Goal: Communication & Community: Answer question/provide support

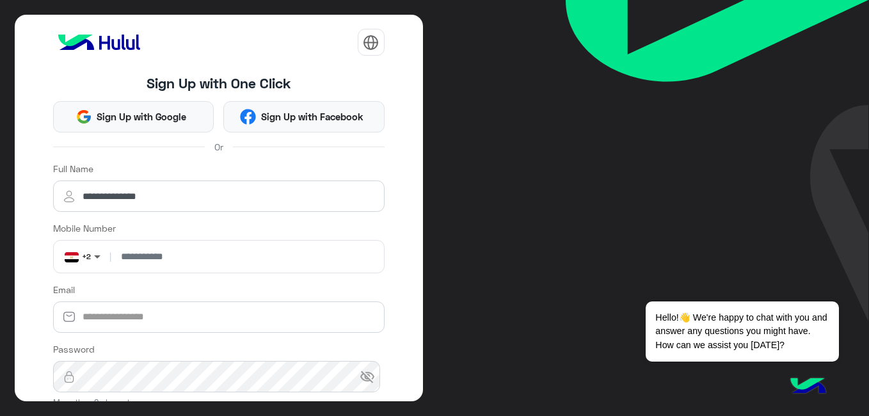
type input "**********"
click at [97, 251] on span at bounding box center [99, 256] width 16 height 13
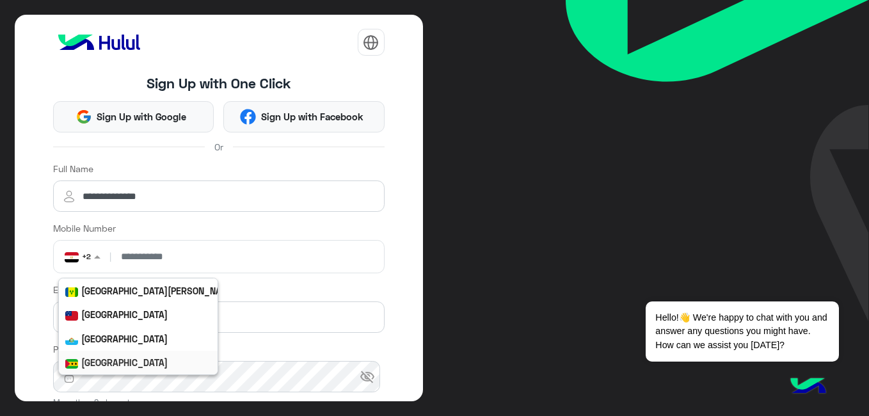
scroll to position [4545, 0]
click at [122, 357] on div "Saudi Arabia" at bounding box center [203, 363] width 289 height 24
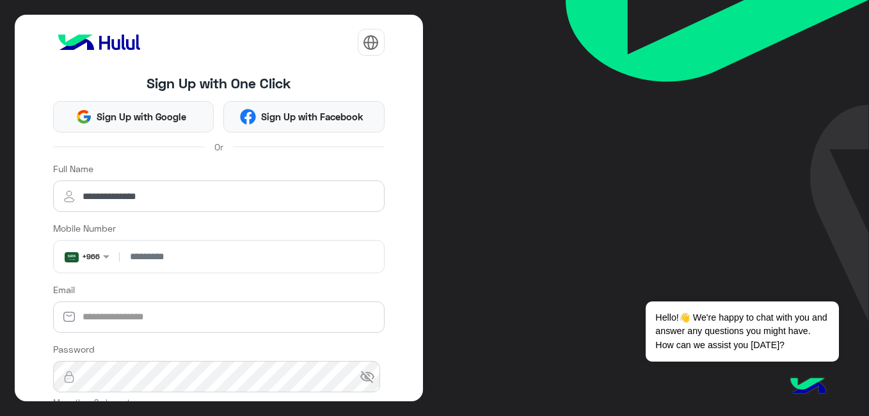
click at [178, 260] on input "number" at bounding box center [251, 257] width 257 height 32
type input "*********"
click at [125, 324] on input "Email" at bounding box center [219, 317] width 332 height 32
type input "**********"
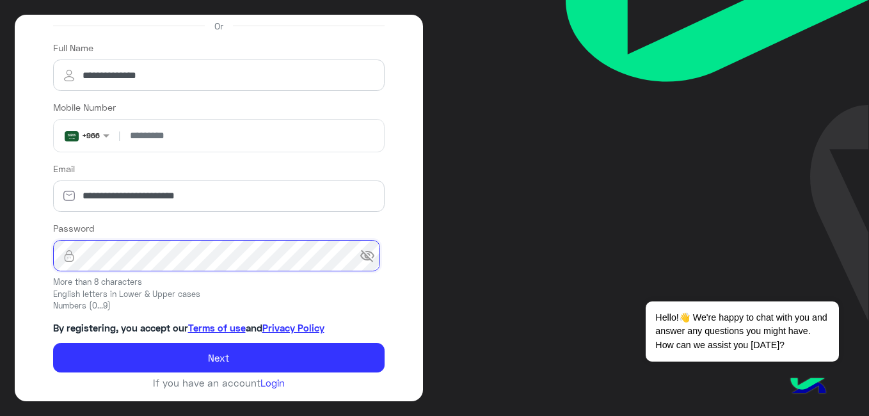
scroll to position [122, 0]
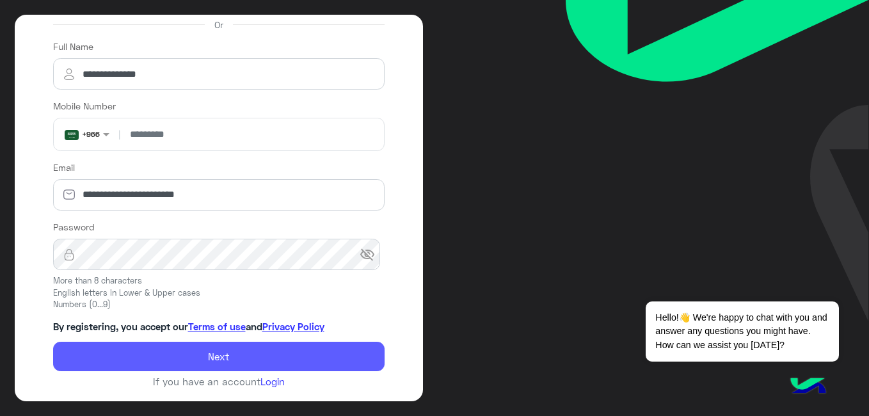
click at [319, 360] on button "Next" at bounding box center [219, 356] width 332 height 29
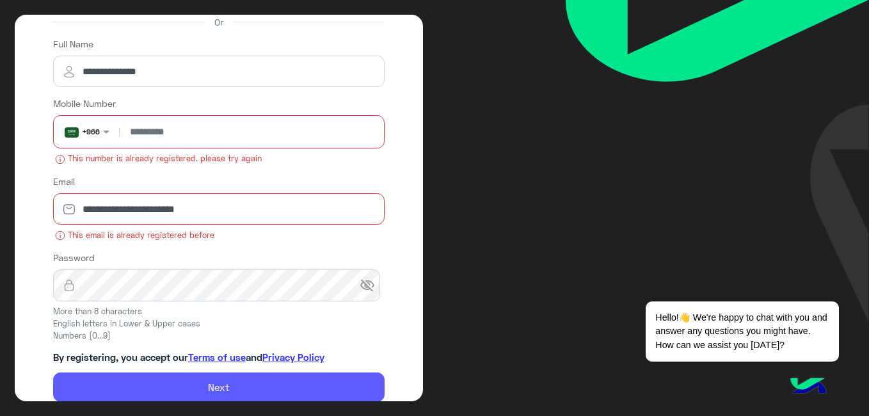
scroll to position [156, 0]
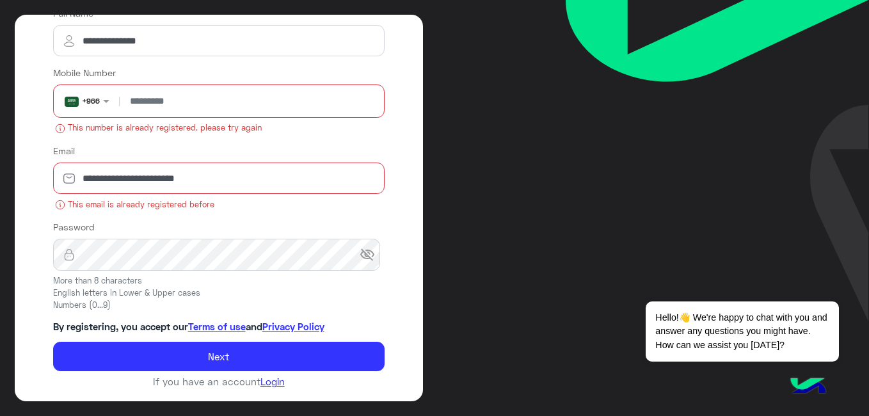
click at [268, 385] on link "Login" at bounding box center [273, 382] width 24 height 12
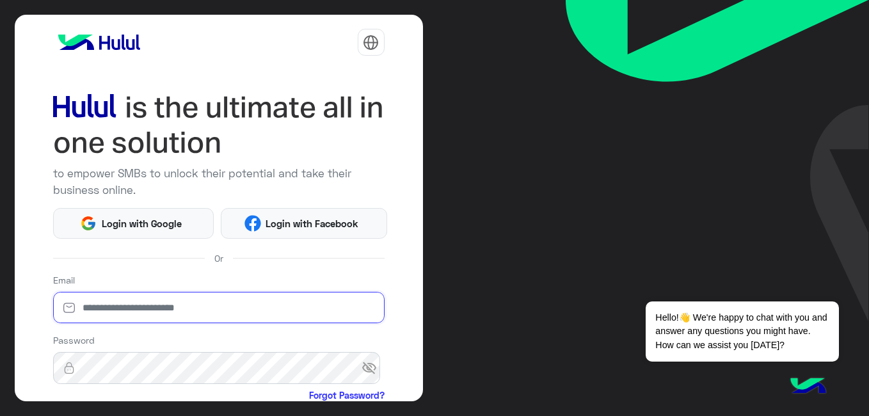
type input "**********"
click at [366, 369] on span "visibility_off" at bounding box center [373, 368] width 23 height 23
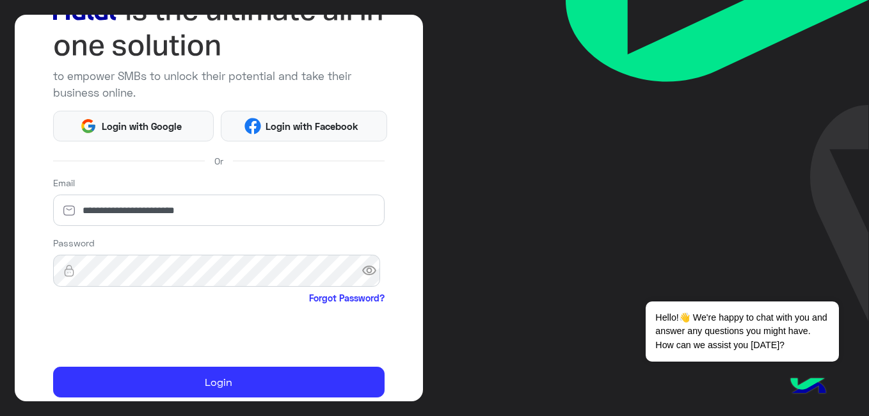
scroll to position [144, 0]
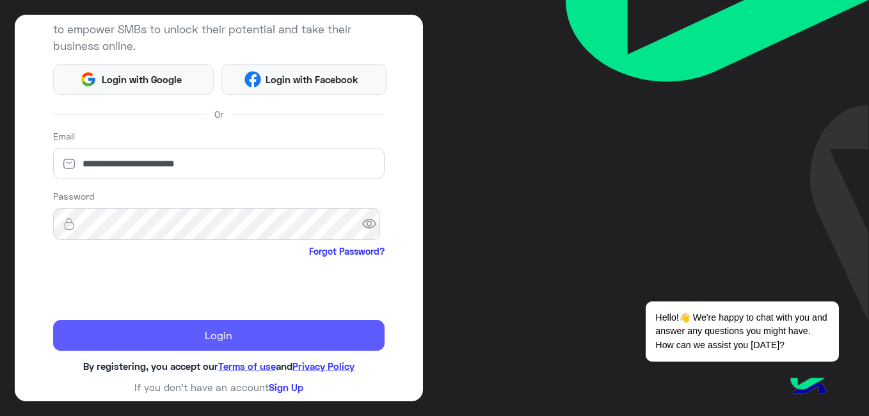
click at [177, 340] on button "Login" at bounding box center [219, 335] width 332 height 31
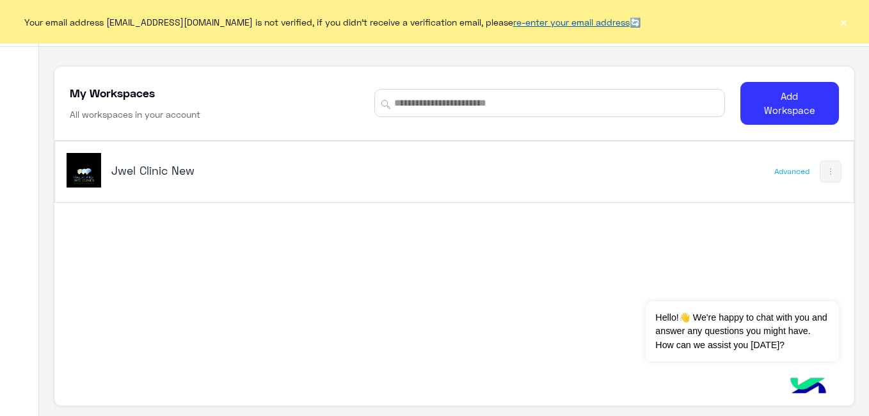
click at [551, 19] on link "re-enter your email address" at bounding box center [571, 22] width 116 height 11
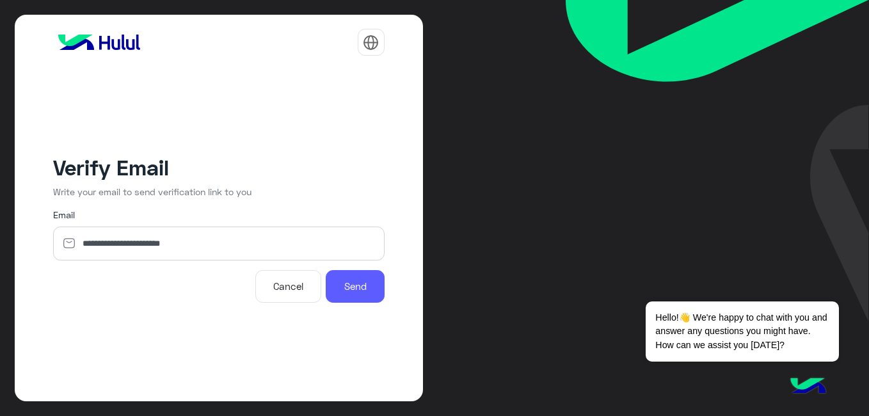
click at [366, 284] on button "Send" at bounding box center [355, 286] width 58 height 33
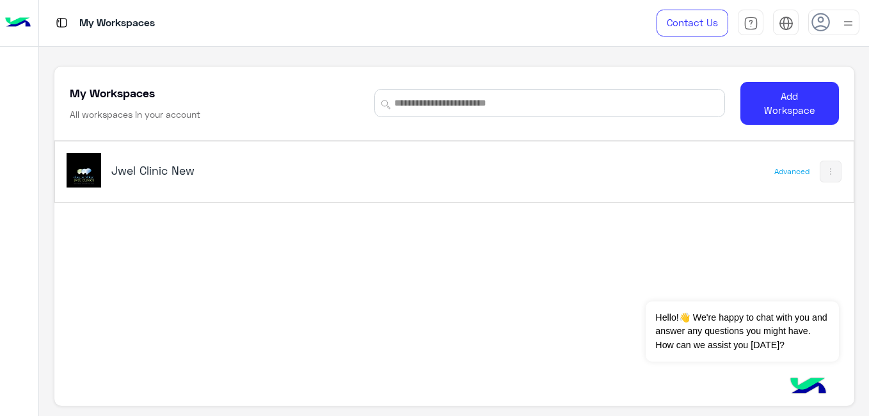
scroll to position [4, 0]
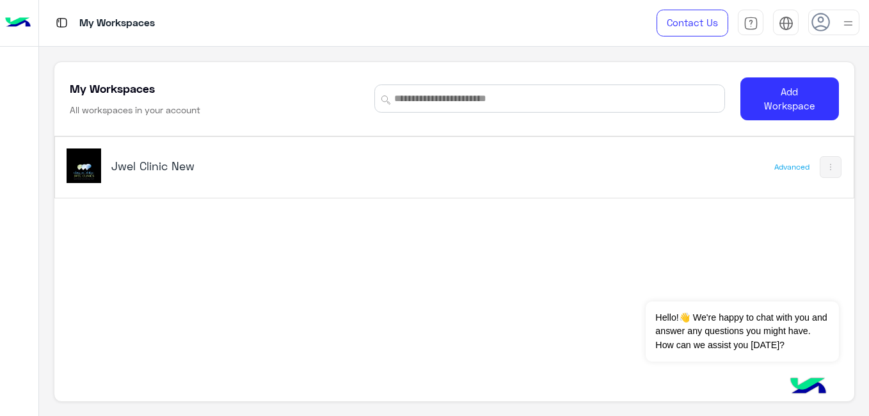
click at [844, 26] on img at bounding box center [848, 23] width 16 height 16
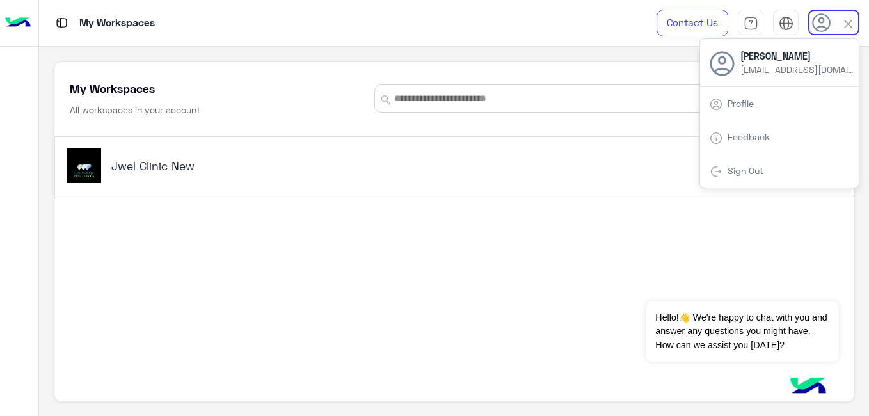
click at [777, 54] on span "[PERSON_NAME]" at bounding box center [798, 55] width 115 height 13
click at [546, 370] on div "Jwel Clinic New Advanced" at bounding box center [454, 271] width 800 height 271
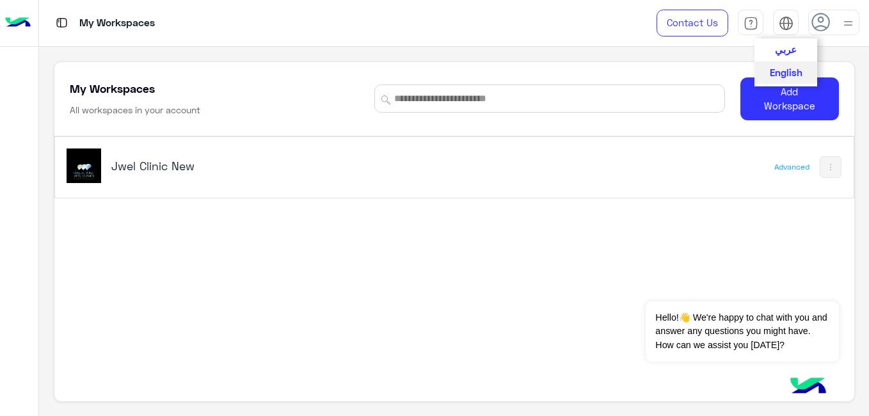
click at [783, 26] on img at bounding box center [786, 23] width 15 height 15
click at [785, 45] on span "عربي" at bounding box center [786, 49] width 22 height 12
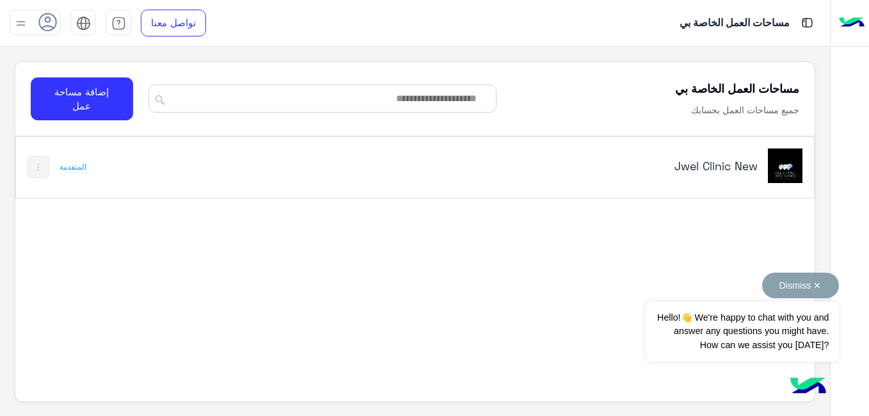
click at [817, 287] on button "Dismiss ✕" at bounding box center [800, 286] width 77 height 26
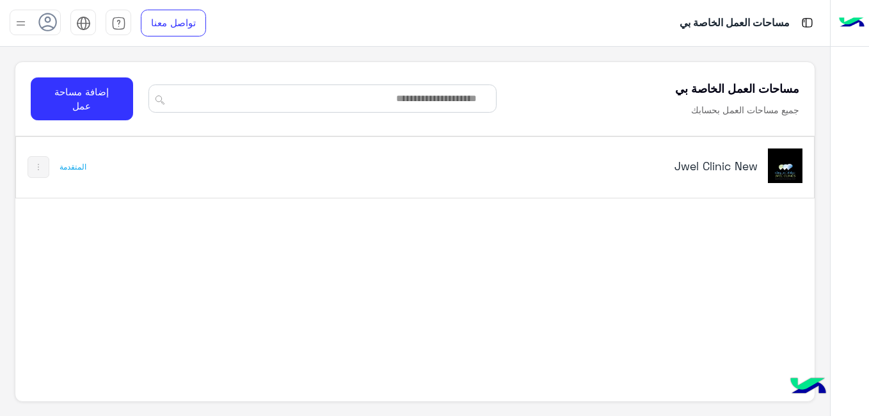
click at [723, 166] on h5 "Jwel Clinic New" at bounding box center [618, 165] width 279 height 15
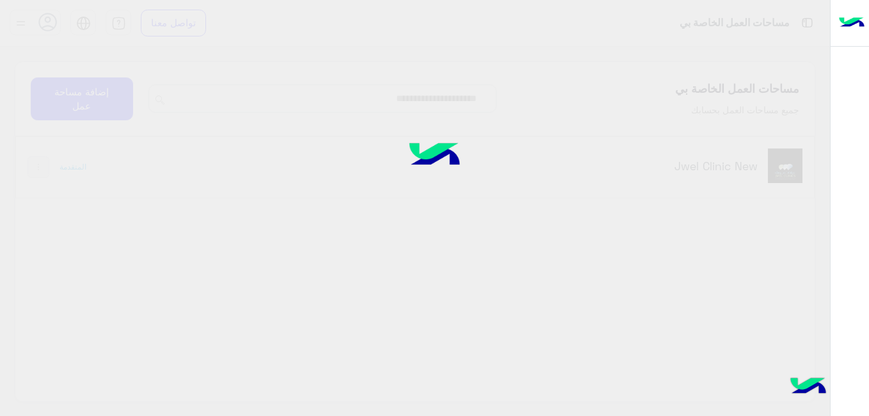
drag, startPoint x: 723, startPoint y: 166, endPoint x: 769, endPoint y: 170, distance: 46.9
click at [769, 170] on div at bounding box center [434, 208] width 869 height 416
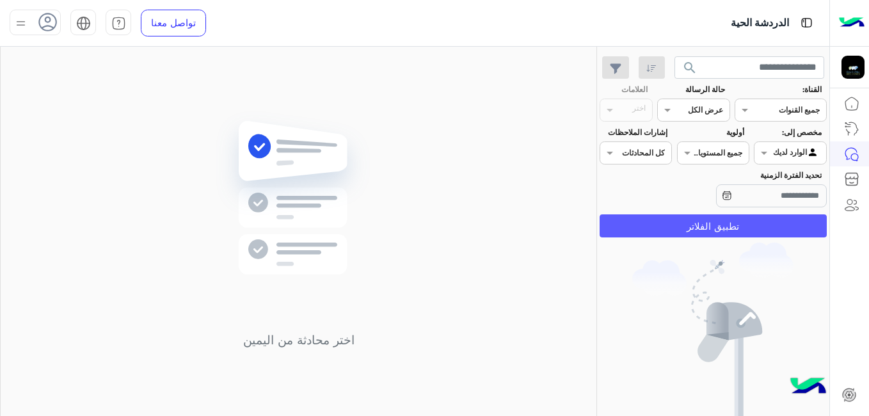
click at [738, 230] on button "تطبيق الفلاتر" at bounding box center [713, 225] width 227 height 23
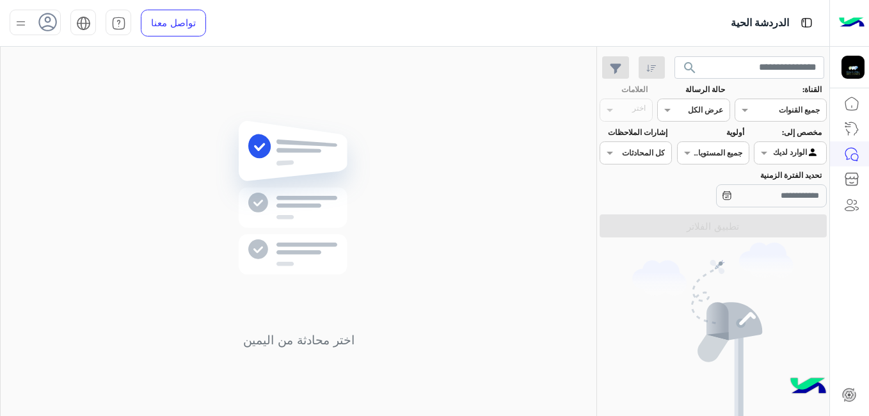
click at [335, 344] on h5 "اختر محادثة من اليمين" at bounding box center [298, 340] width 185 height 15
click at [773, 104] on input "text" at bounding box center [796, 109] width 47 height 12
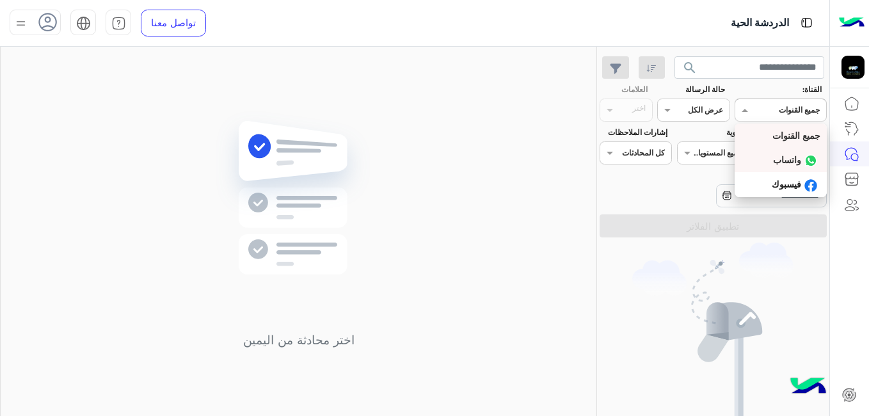
click at [776, 157] on b "واتساب" at bounding box center [787, 159] width 28 height 11
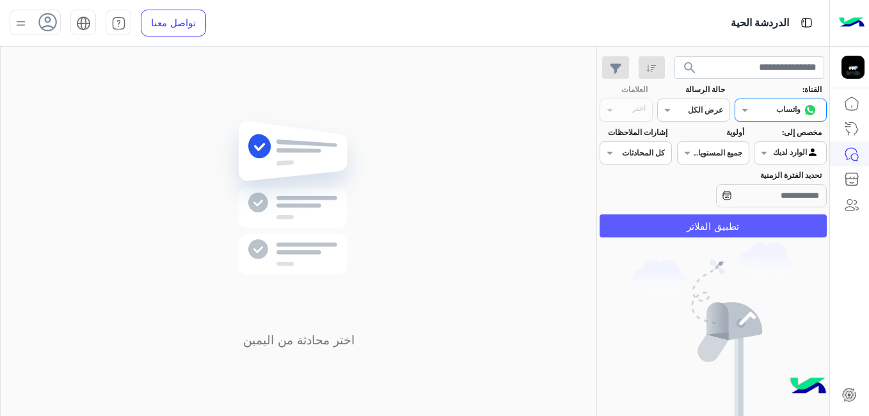
click at [733, 224] on button "تطبيق الفلاتر" at bounding box center [713, 225] width 227 height 23
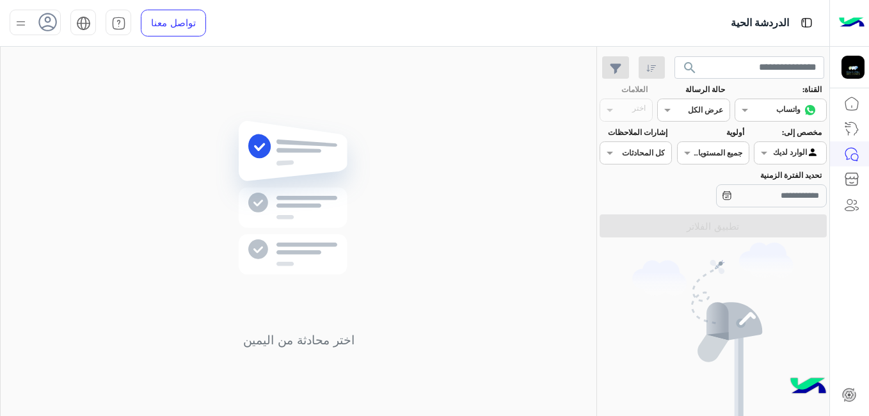
click at [658, 153] on input "text" at bounding box center [650, 152] width 29 height 12
click at [657, 172] on div "كل المحادثات" at bounding box center [644, 178] width 88 height 24
click at [690, 150] on span at bounding box center [686, 152] width 16 height 13
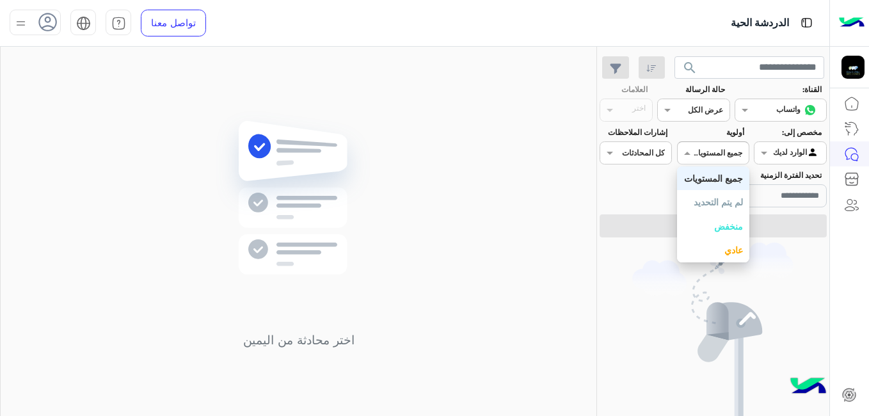
click at [700, 175] on b "جميع المستويات" at bounding box center [713, 178] width 59 height 11
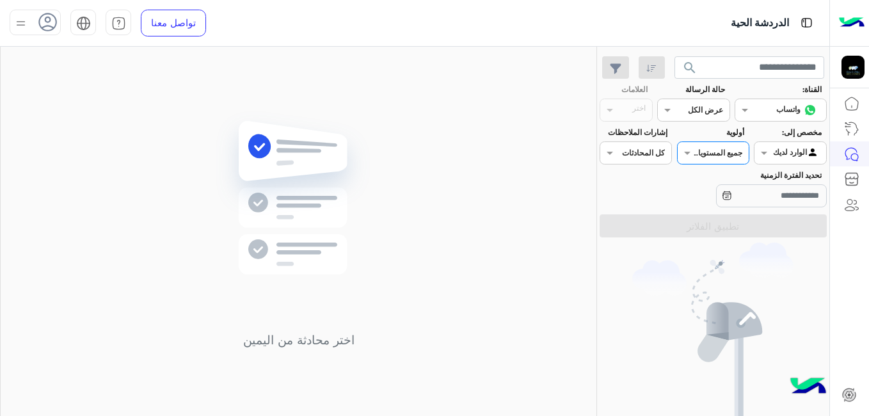
click at [675, 116] on div "القناه عرض الكل" at bounding box center [701, 110] width 55 height 12
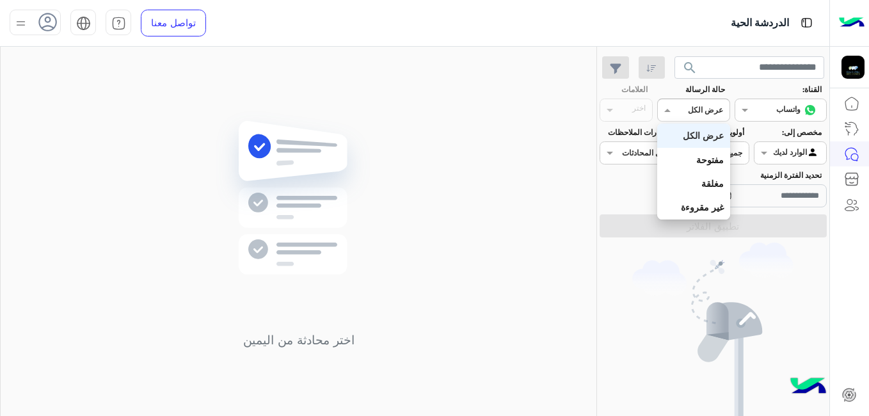
click at [681, 136] on div "عرض الكل" at bounding box center [693, 136] width 72 height 24
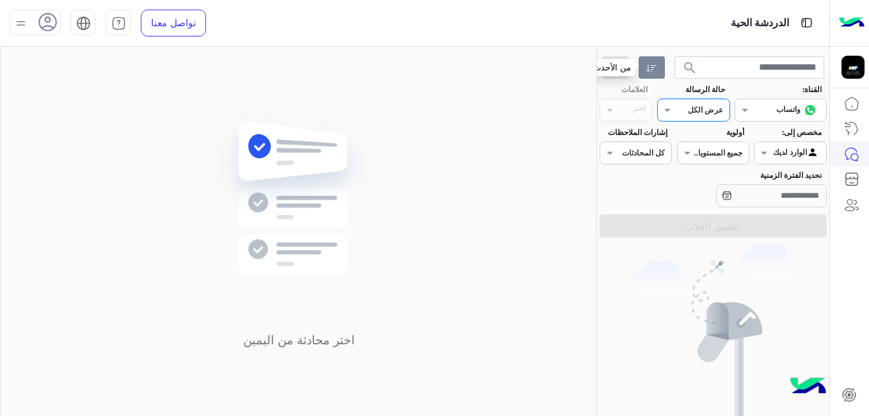
click at [655, 63] on icon "button" at bounding box center [652, 68] width 10 height 10
click at [740, 198] on input "تحديد الفترة الزمنية" at bounding box center [771, 195] width 111 height 23
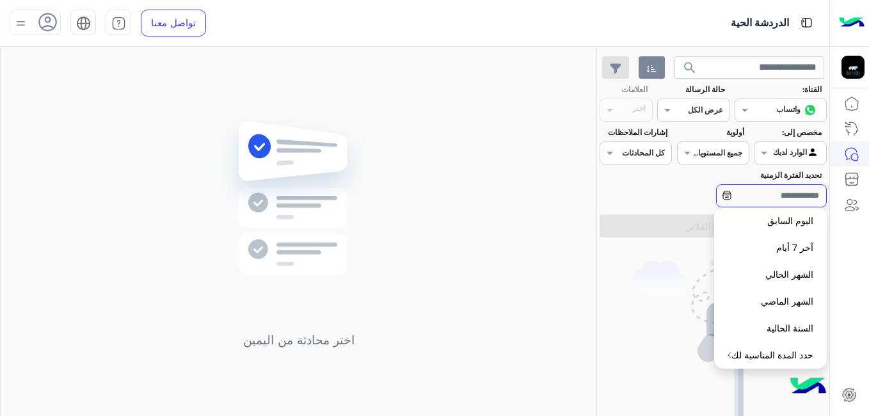
click at [716, 195] on input "تحديد الفترة الزمنية" at bounding box center [771, 195] width 111 height 23
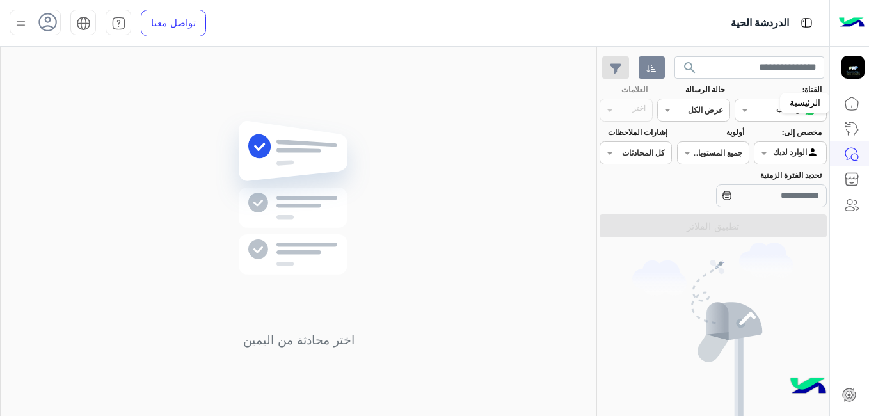
click at [848, 106] on icon at bounding box center [851, 103] width 15 height 15
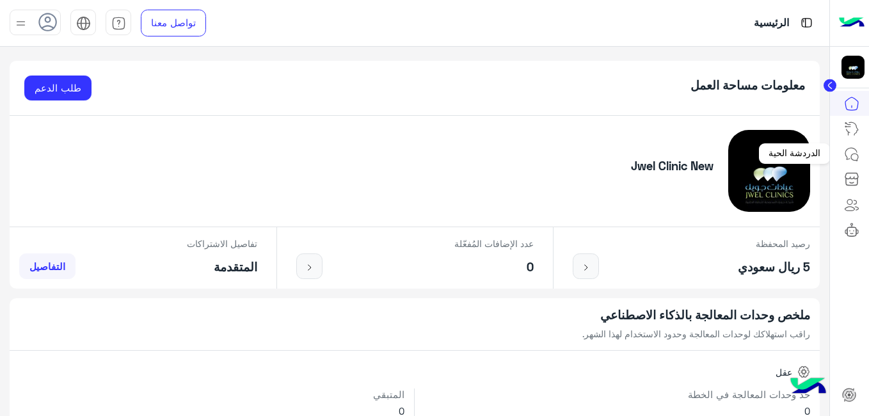
click at [846, 158] on icon at bounding box center [851, 154] width 15 height 15
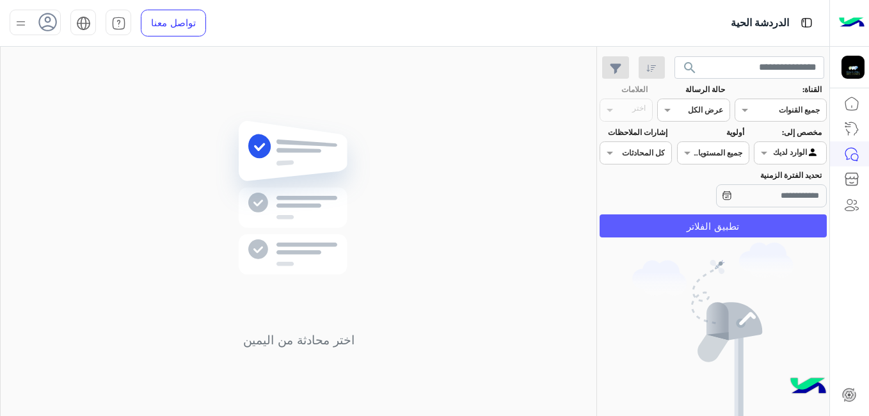
click at [755, 230] on button "تطبيق الفلاتر" at bounding box center [713, 225] width 227 height 23
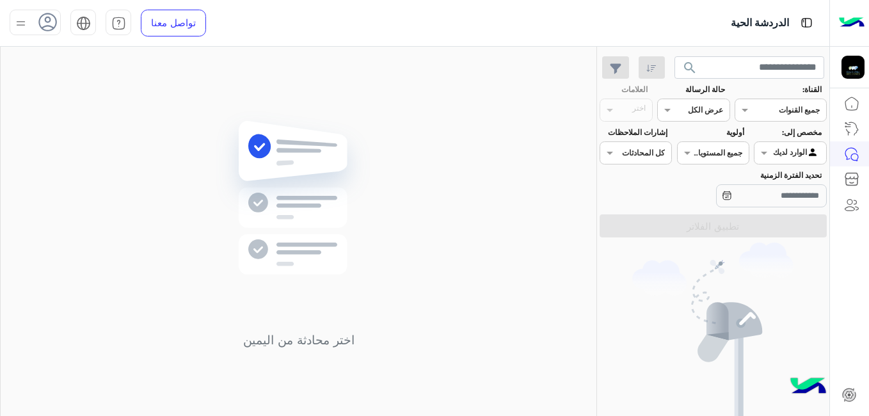
click at [31, 21] on div at bounding box center [35, 23] width 51 height 26
click at [88, 330] on div "اختر محادثة من اليمين" at bounding box center [299, 234] width 596 height 374
click at [848, 207] on icon at bounding box center [851, 204] width 15 height 15
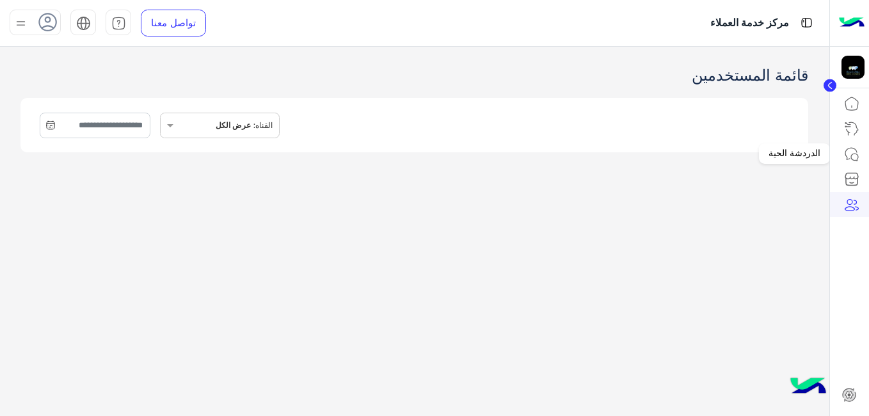
click at [852, 156] on icon at bounding box center [854, 157] width 7 height 7
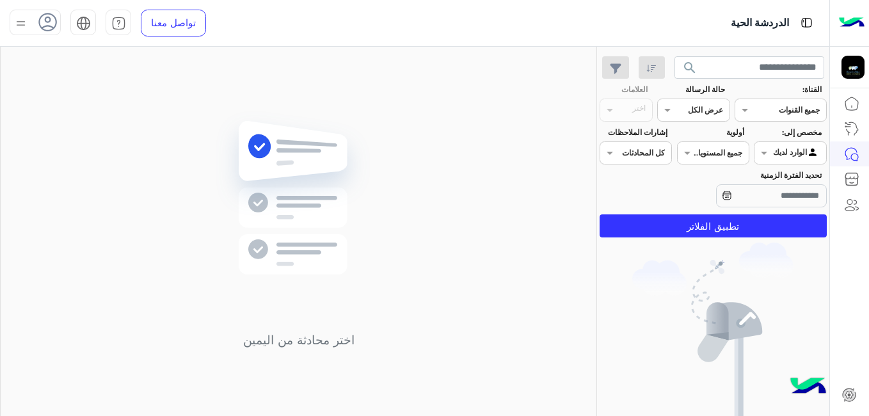
click at [852, 150] on icon at bounding box center [851, 154] width 15 height 15
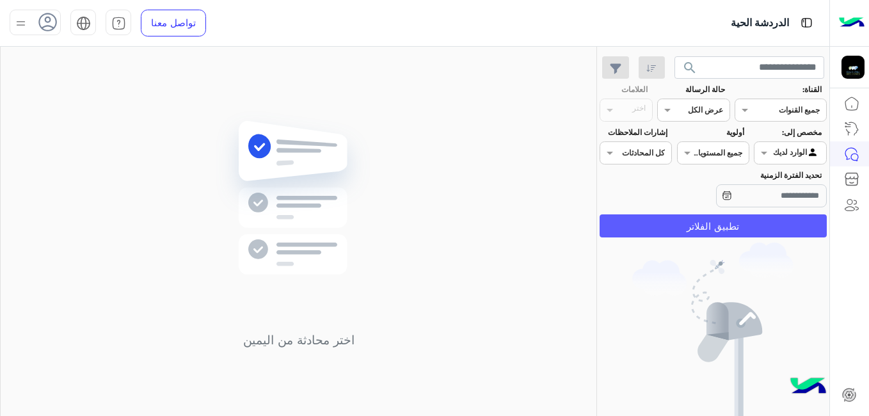
click at [724, 228] on button "تطبيق الفلاتر" at bounding box center [713, 225] width 227 height 23
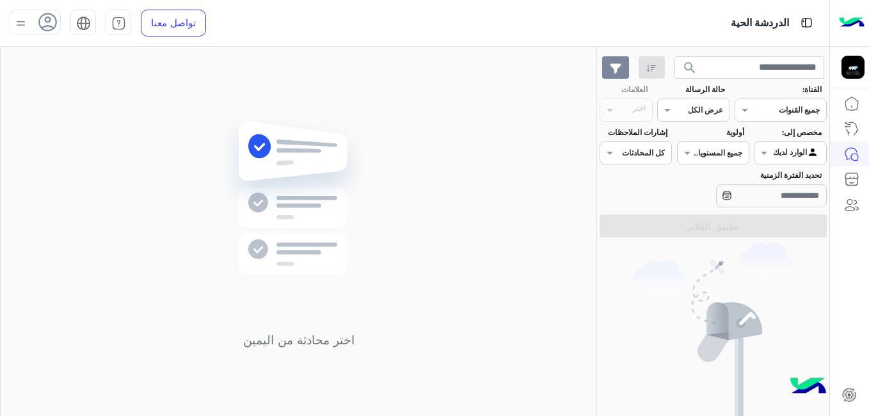
click at [626, 68] on button "button" at bounding box center [616, 67] width 28 height 23
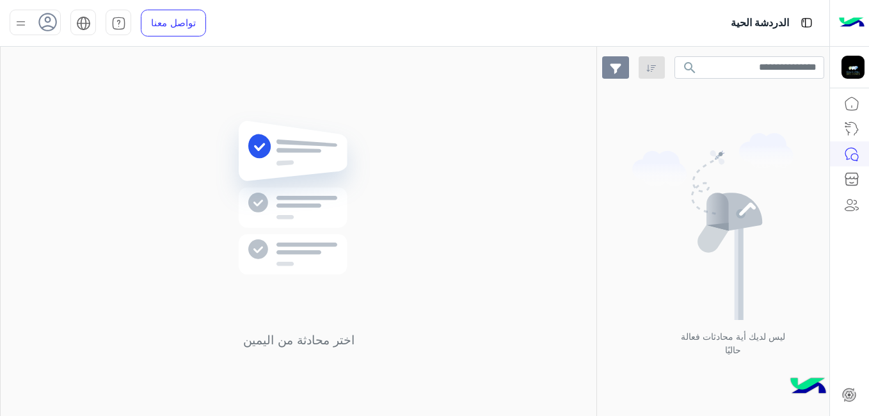
click at [626, 67] on button "button" at bounding box center [616, 67] width 28 height 23
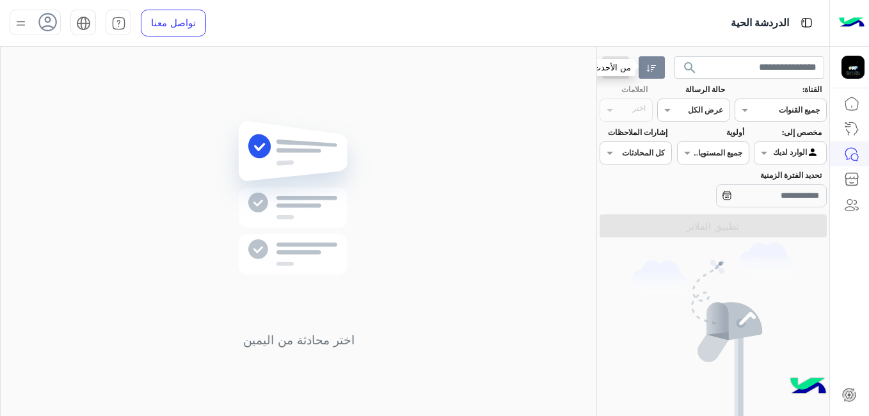
click at [657, 65] on icon "button" at bounding box center [652, 68] width 10 height 10
click at [657, 66] on icon "button" at bounding box center [652, 68] width 10 height 10
click at [646, 65] on button "button" at bounding box center [652, 67] width 26 height 23
click at [722, 72] on input "text" at bounding box center [750, 67] width 150 height 23
type input "*"
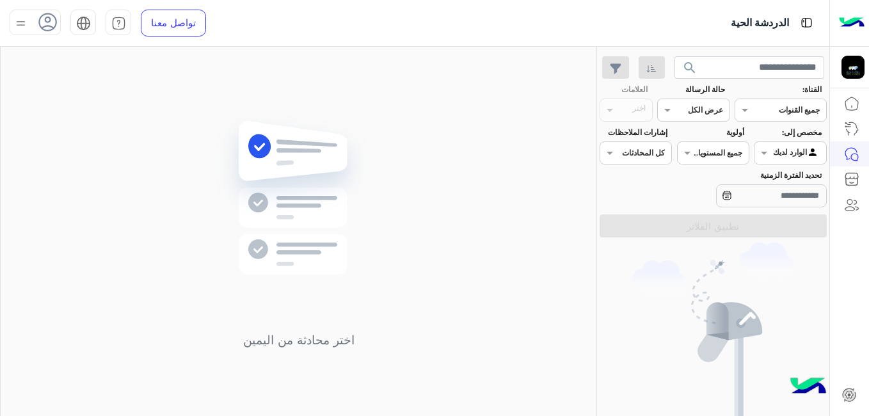
click at [791, 111] on input "text" at bounding box center [796, 109] width 47 height 12
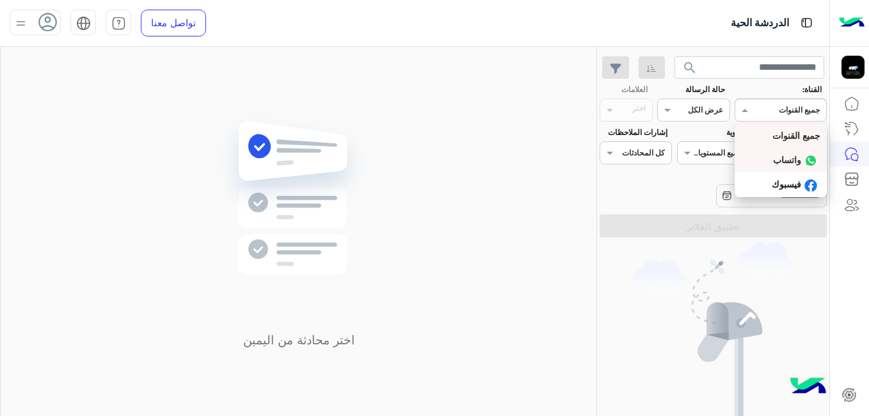
click at [783, 158] on b "واتساب" at bounding box center [787, 159] width 28 height 11
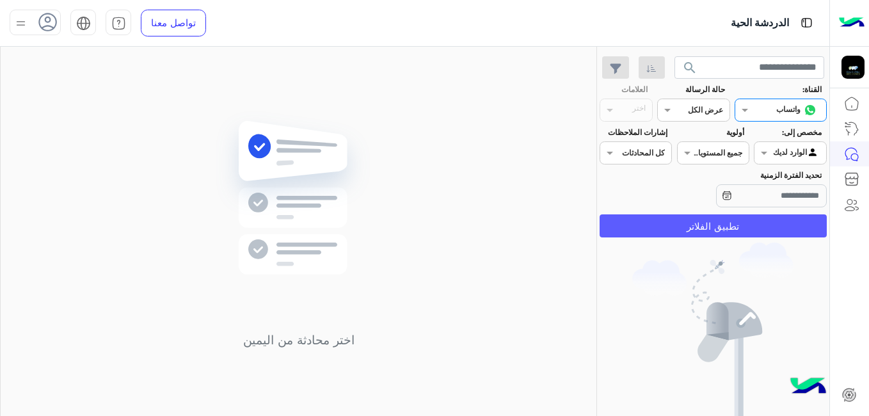
click at [690, 227] on button "تطبيق الفلاتر" at bounding box center [713, 225] width 227 height 23
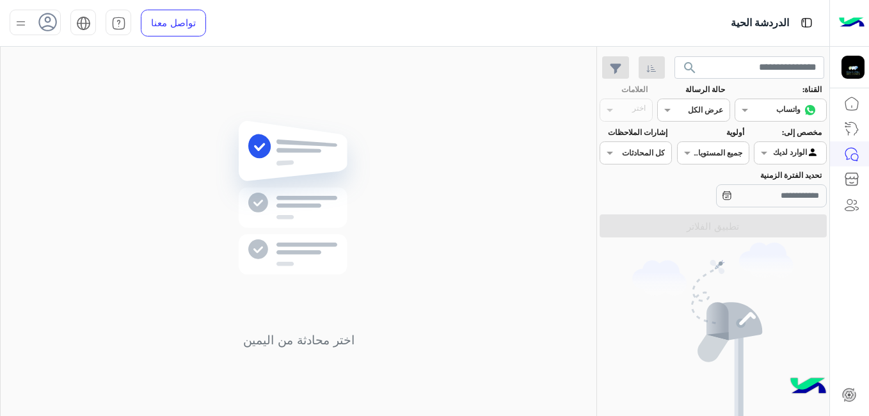
click at [34, 17] on div at bounding box center [35, 23] width 51 height 26
click at [284, 90] on div "اختر محادثة من اليمين" at bounding box center [299, 234] width 596 height 374
click at [613, 110] on div "العلامات اختر" at bounding box center [626, 103] width 58 height 38
click at [285, 152] on img at bounding box center [298, 217] width 185 height 213
click at [293, 342] on h5 "اختر محادثة من اليمين" at bounding box center [298, 340] width 185 height 15
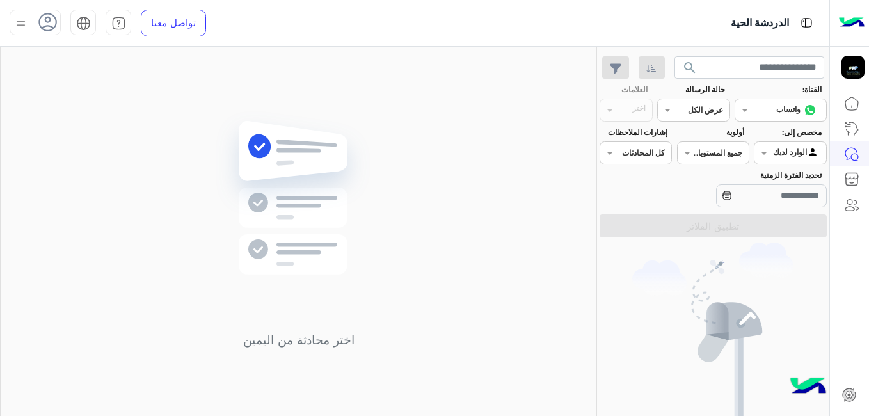
click at [722, 191] on icon at bounding box center [727, 196] width 10 height 10
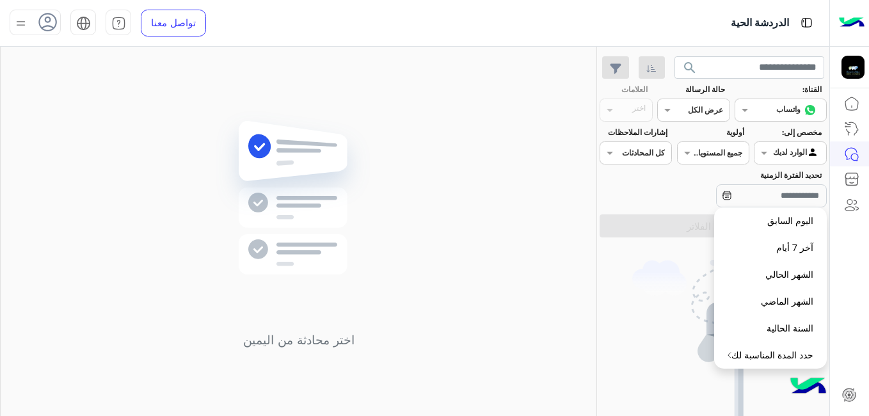
click at [782, 225] on button "اليوم السابق" at bounding box center [770, 220] width 113 height 27
type input "**********"
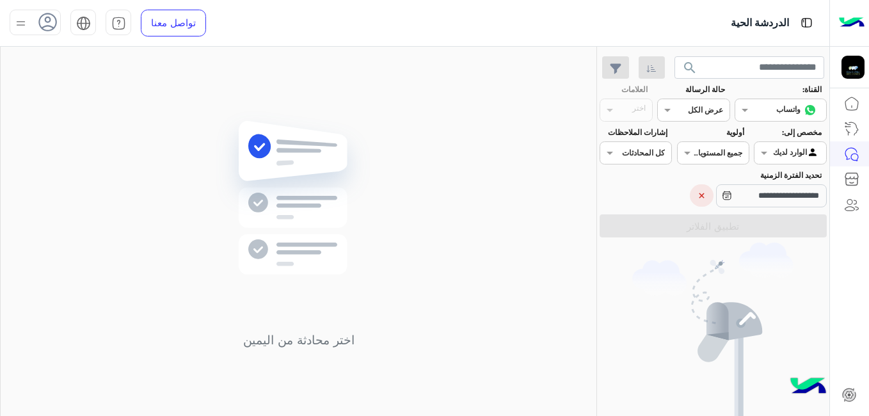
click at [697, 195] on button "×" at bounding box center [702, 195] width 24 height 22
click at [722, 108] on input "text" at bounding box center [708, 109] width 29 height 12
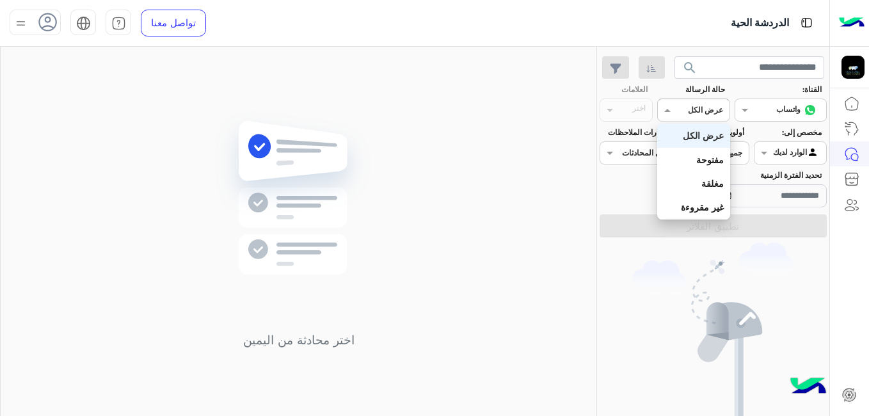
click at [714, 142] on div "عرض الكل" at bounding box center [693, 136] width 72 height 24
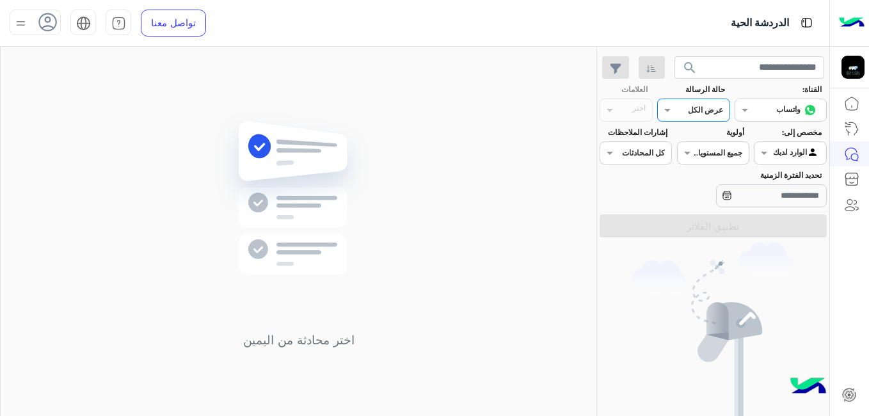
click at [665, 155] on input "text" at bounding box center [650, 152] width 29 height 12
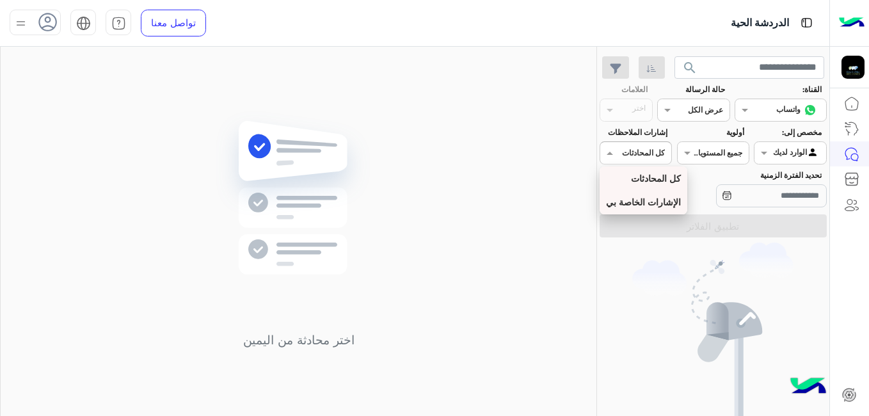
click at [641, 201] on b "الإشارات الخاصة بي" at bounding box center [643, 202] width 75 height 11
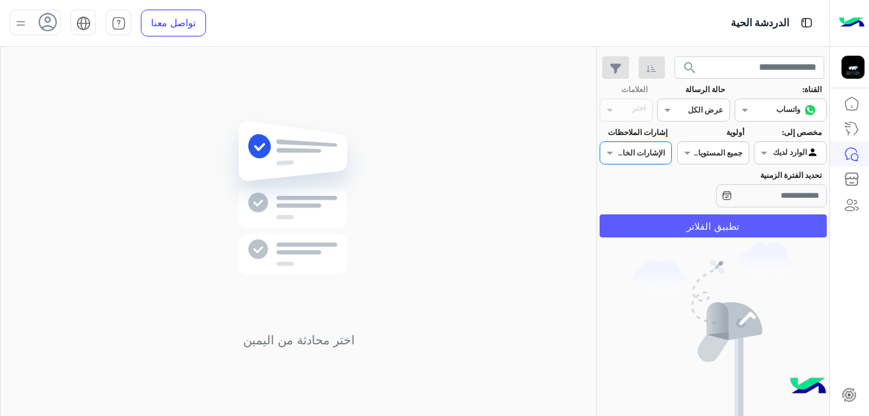
click at [666, 233] on button "تطبيق الفلاتر" at bounding box center [713, 225] width 227 height 23
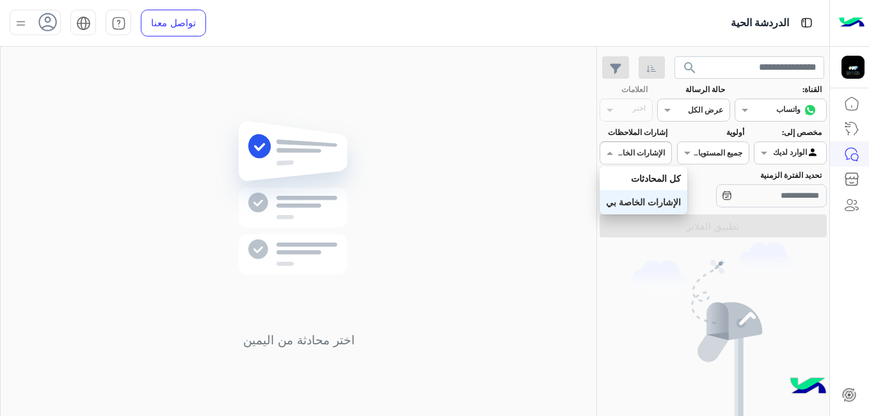
click at [643, 154] on input "text" at bounding box center [650, 152] width 29 height 12
click at [649, 177] on b "كل المحادثات" at bounding box center [656, 178] width 50 height 11
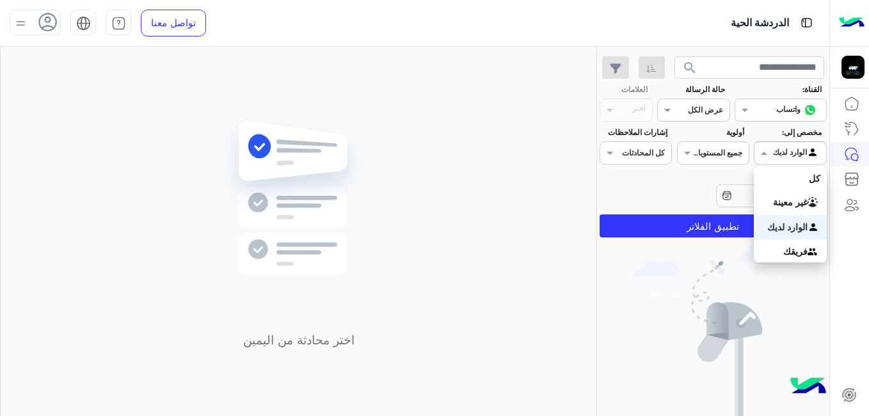
click at [789, 145] on div at bounding box center [790, 151] width 71 height 12
click at [799, 175] on div "كل" at bounding box center [790, 178] width 72 height 24
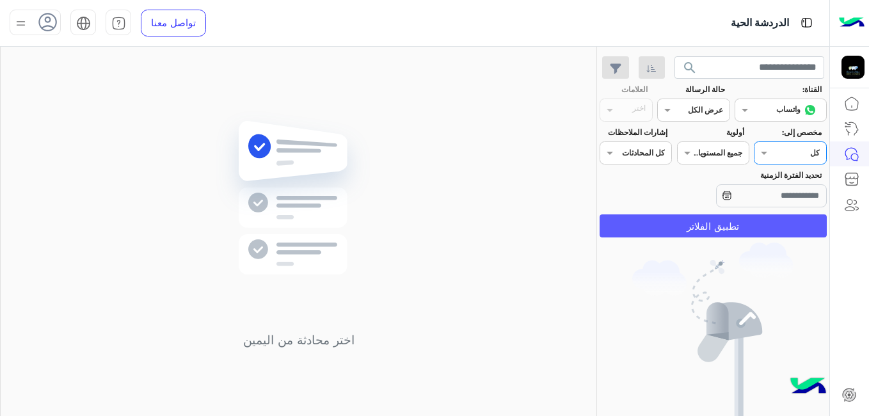
click at [737, 227] on button "تطبيق الفلاتر" at bounding box center [713, 225] width 227 height 23
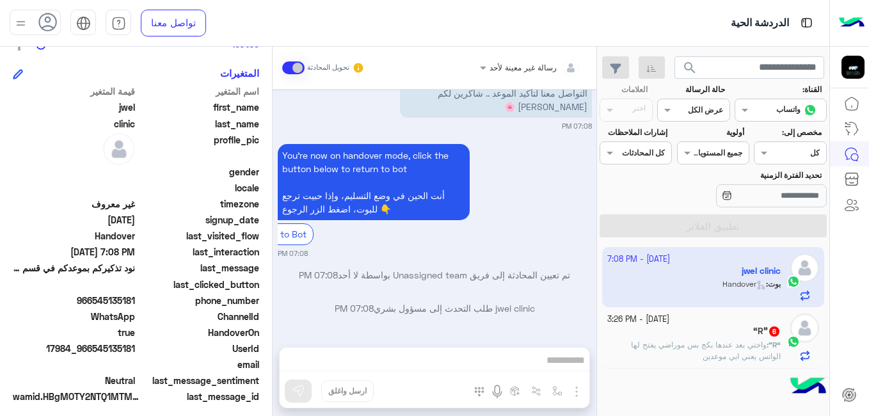
scroll to position [282, 0]
click at [739, 289] on app-inbox-user "[DATE] - 7:08 PM jwel clinic بوت : Handover" at bounding box center [713, 277] width 223 height 60
click at [719, 339] on p "“R” : واختي بعد عندها بكج بس موراضي يفتح لها الواتس يعني ابي موعدين" at bounding box center [694, 350] width 174 height 23
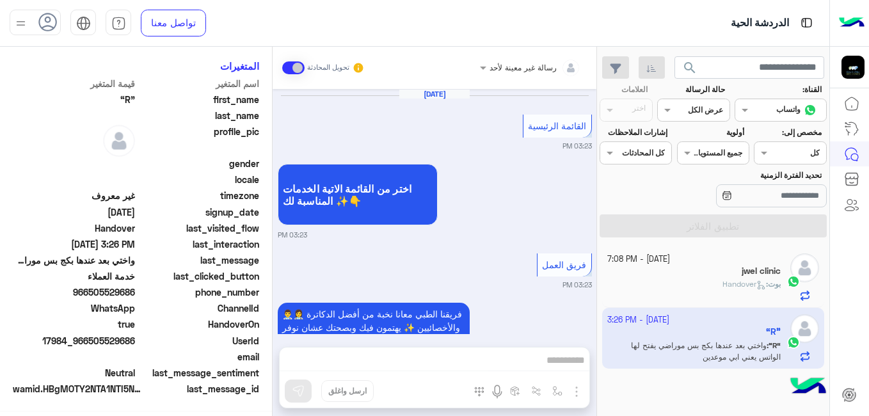
scroll to position [282, 0]
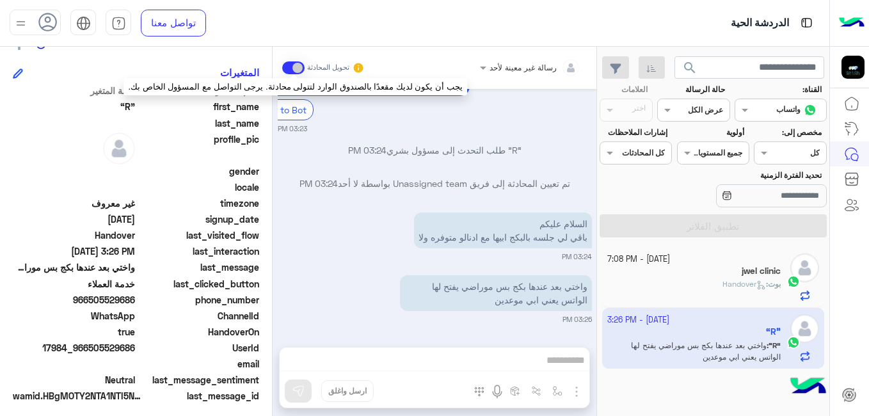
click at [290, 70] on span at bounding box center [293, 67] width 22 height 13
click at [297, 69] on span at bounding box center [293, 67] width 22 height 13
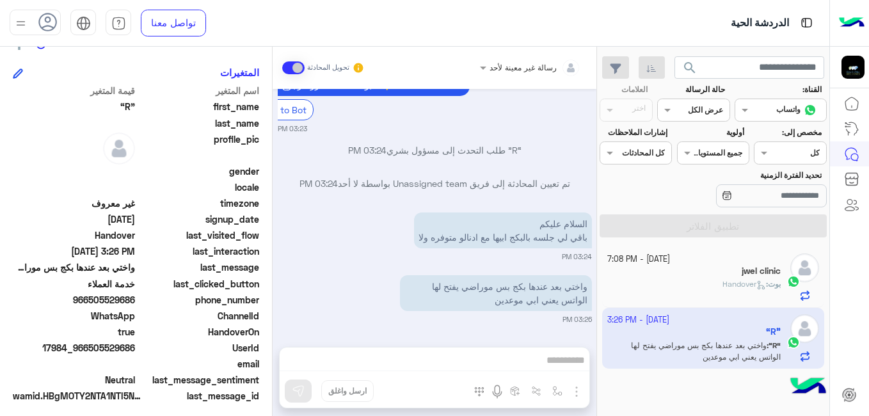
click at [449, 367] on div "رسالة غير معينة لأحد تحويل المحادثة [DATE] القائمة الرئيسية 03:23 PM اختر من ال…" at bounding box center [435, 234] width 324 height 374
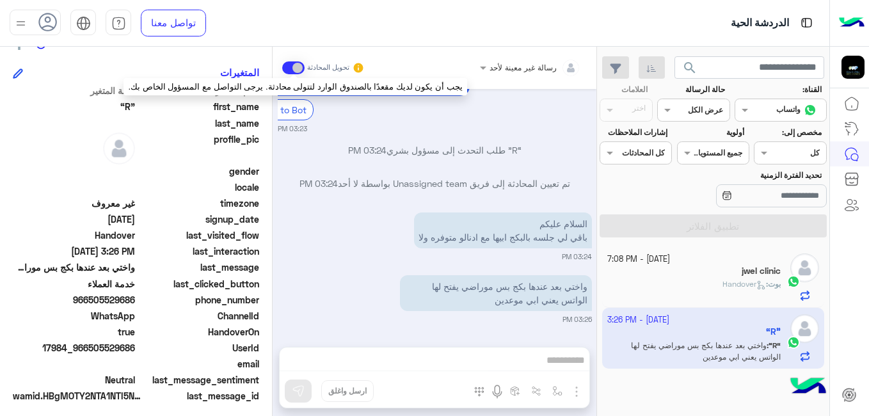
click at [292, 69] on span at bounding box center [293, 67] width 22 height 13
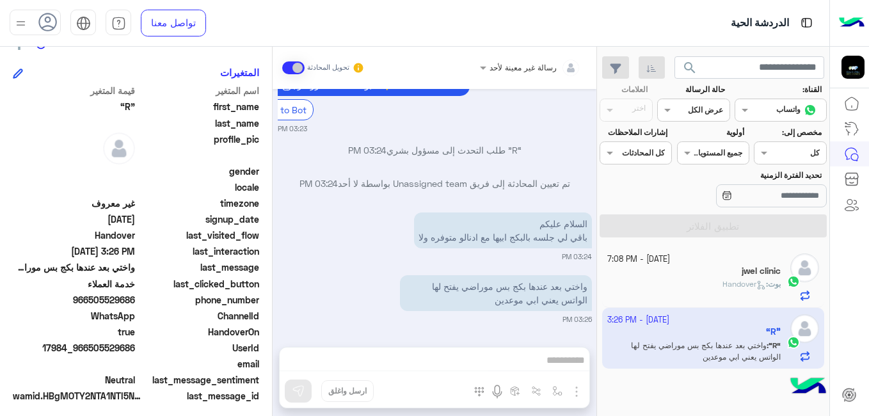
scroll to position [0, 0]
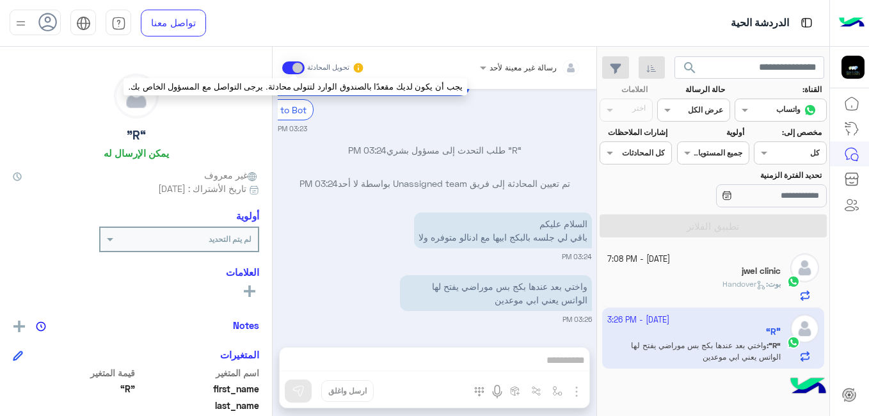
click at [291, 65] on span at bounding box center [293, 67] width 22 height 13
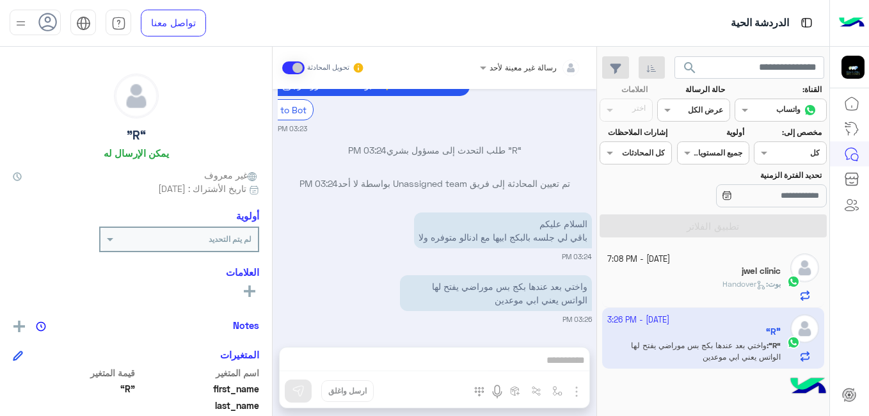
click at [494, 66] on div at bounding box center [531, 66] width 114 height 12
click at [319, 68] on small "تحويل المحادثة" at bounding box center [328, 68] width 42 height 10
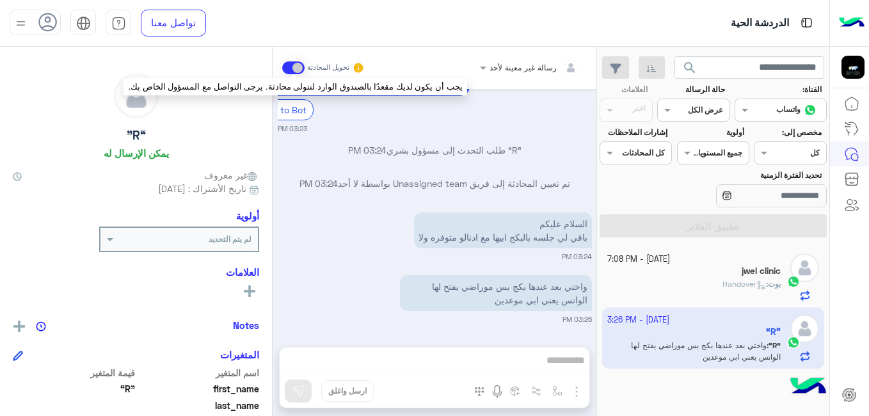
click at [300, 67] on span at bounding box center [293, 67] width 22 height 13
click at [294, 70] on span at bounding box center [293, 67] width 22 height 13
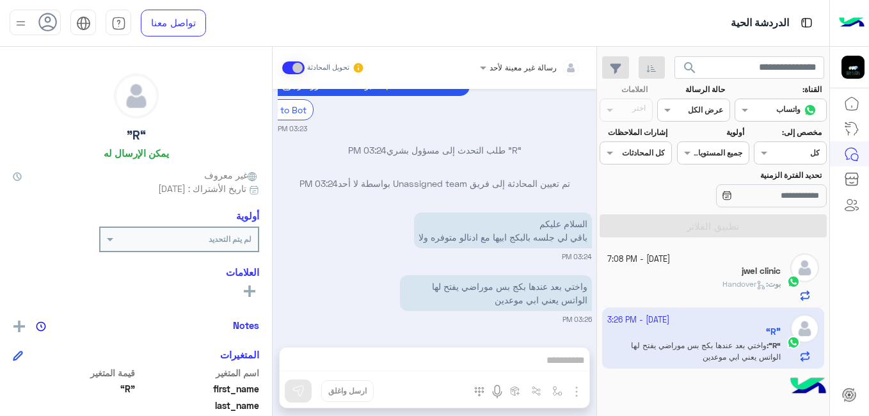
click at [492, 347] on div "رسالة غير معينة لأحد تحويل المحادثة [DATE] القائمة الرئيسية 03:23 PM اختر من ال…" at bounding box center [435, 234] width 324 height 374
click at [181, 202] on div "“R” يمكن الإرسال له غير معروف تاريخ الأشتراك : [DATE] أولوية لم يتم التحديد الع…" at bounding box center [136, 229] width 272 height 365
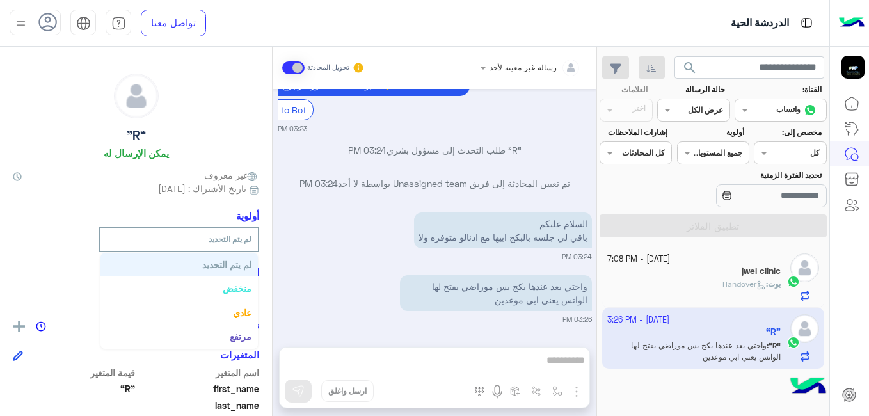
click at [125, 244] on div "لم يتم التحديد" at bounding box center [186, 240] width 141 height 12
click at [128, 243] on div "لم يتم التحديد" at bounding box center [186, 240] width 141 height 12
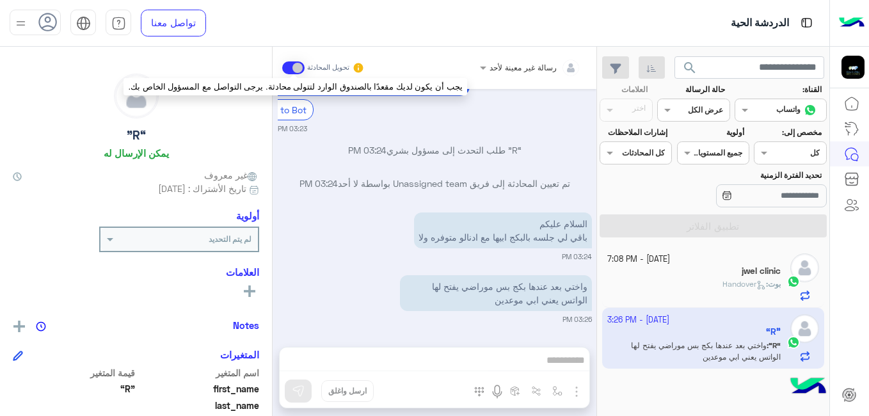
click at [289, 69] on span at bounding box center [293, 67] width 22 height 13
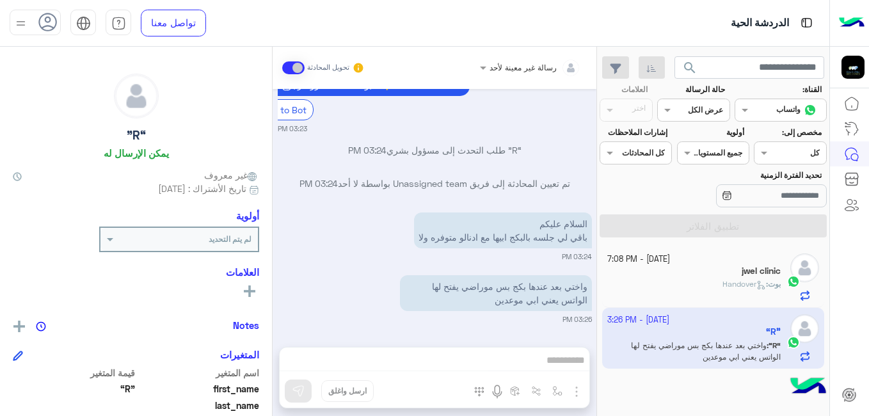
click at [715, 357] on app-inbox-user "[DATE] - 3:26 PM “R” “R” : واختي بعد عندها بكج بس موراضي يفتح لها الواتس يعني ا…" at bounding box center [713, 338] width 223 height 60
click at [705, 266] on div "jwel clinic" at bounding box center [694, 272] width 174 height 13
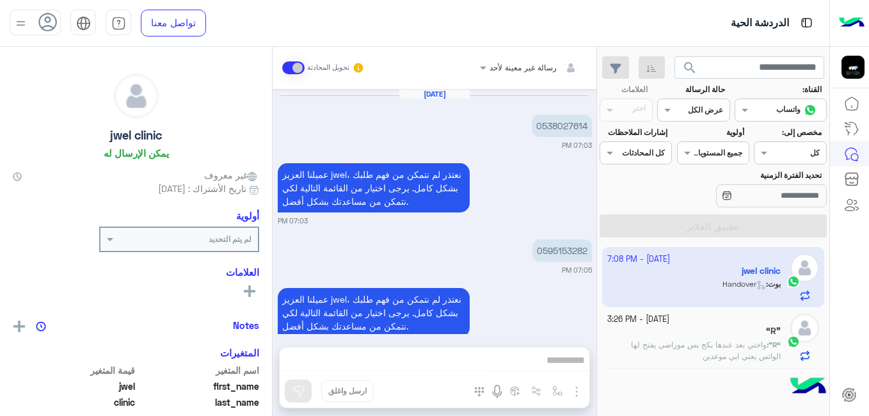
scroll to position [438, 0]
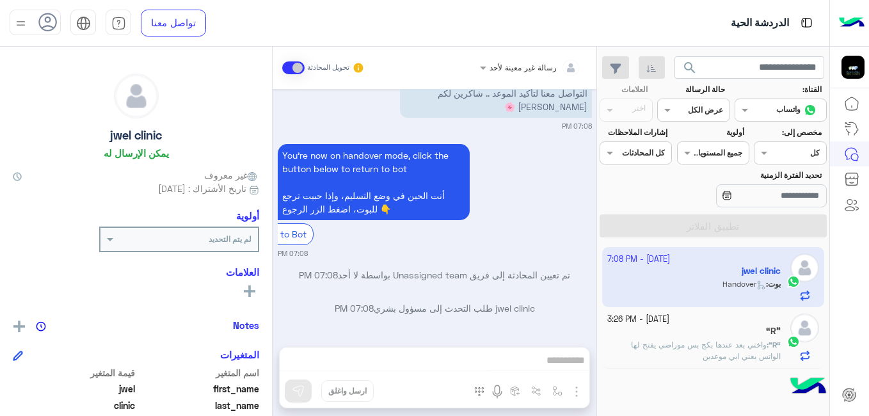
click at [718, 337] on div "“R”" at bounding box center [694, 332] width 174 height 13
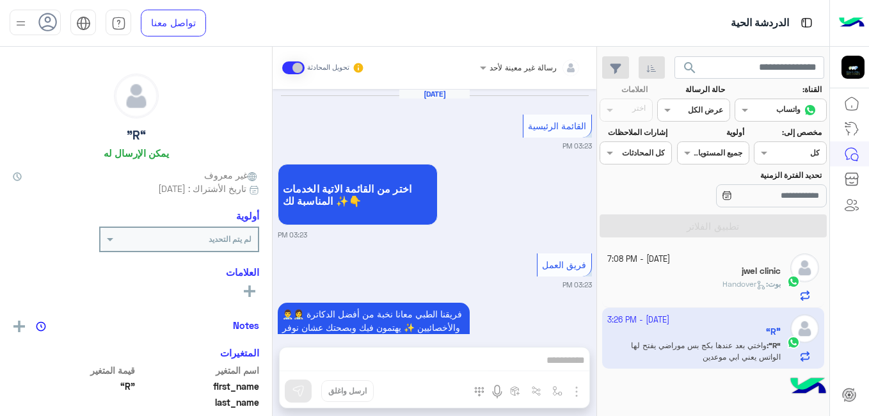
scroll to position [476, 0]
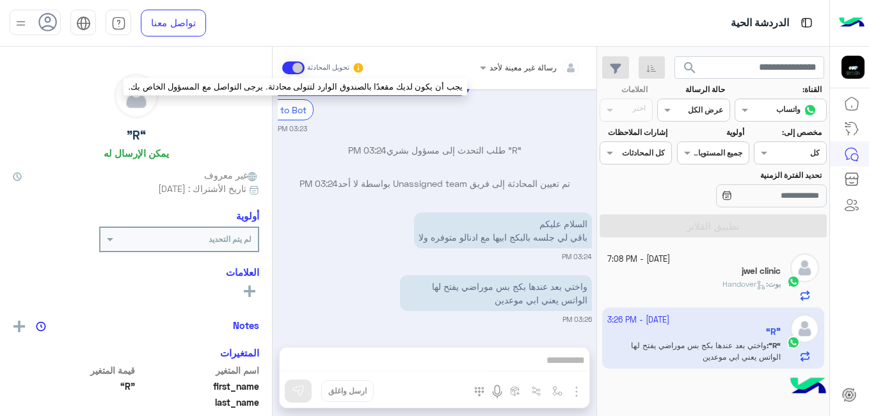
click at [289, 68] on span at bounding box center [293, 67] width 22 height 13
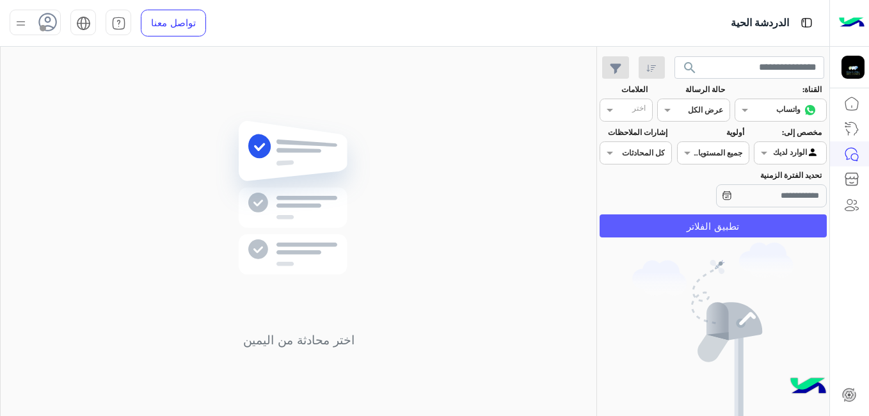
click at [692, 220] on button "تطبيق الفلاتر" at bounding box center [713, 225] width 227 height 23
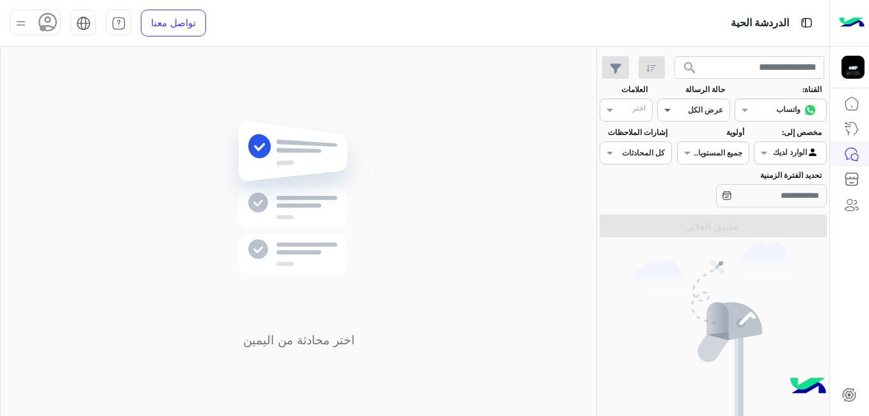
click at [672, 113] on span at bounding box center [666, 109] width 16 height 13
click at [677, 136] on div "عرض الكل" at bounding box center [693, 136] width 72 height 24
click at [776, 154] on div at bounding box center [790, 151] width 71 height 12
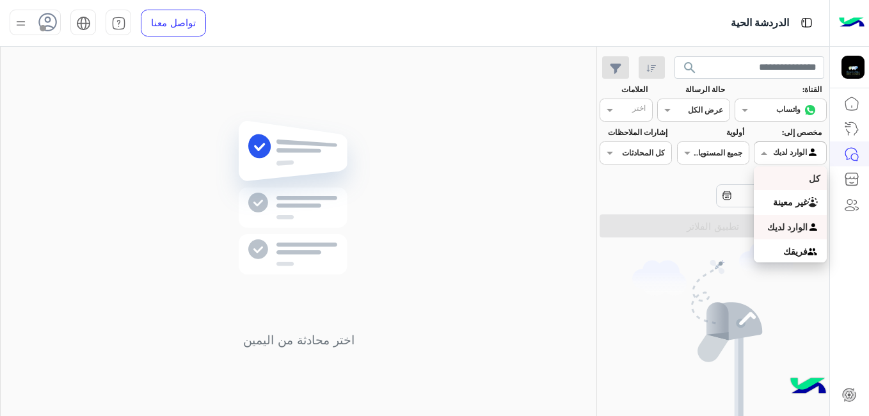
click at [789, 175] on div "كل" at bounding box center [790, 178] width 72 height 24
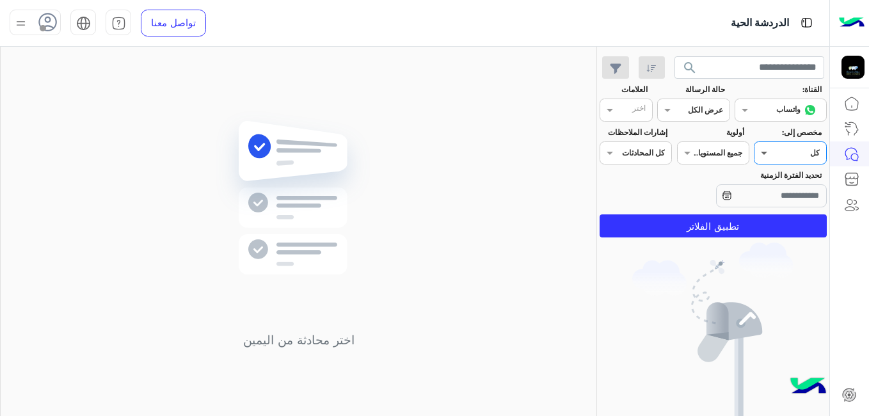
click at [769, 150] on span at bounding box center [763, 152] width 16 height 13
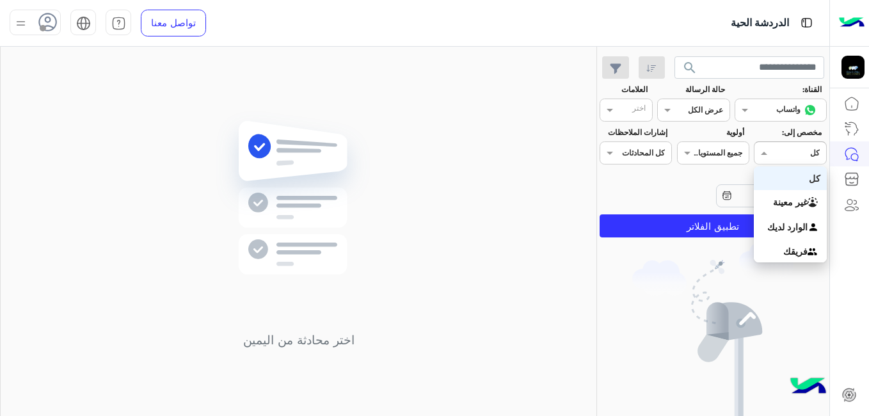
click at [782, 177] on div "كل" at bounding box center [790, 178] width 72 height 24
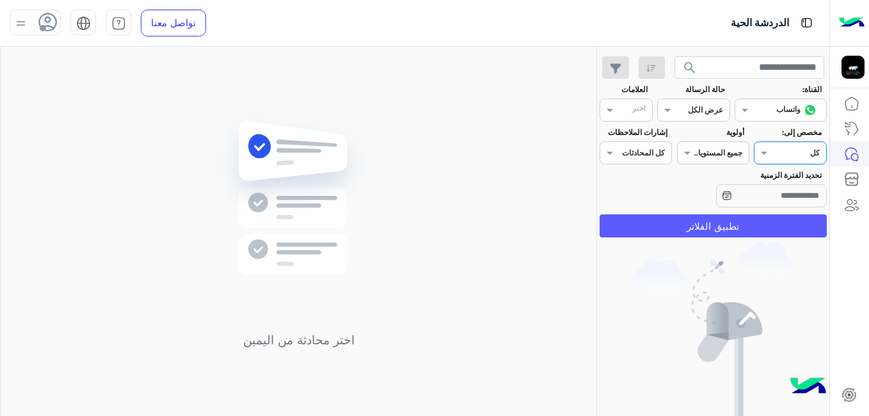
click at [731, 230] on button "تطبيق الفلاتر" at bounding box center [713, 225] width 227 height 23
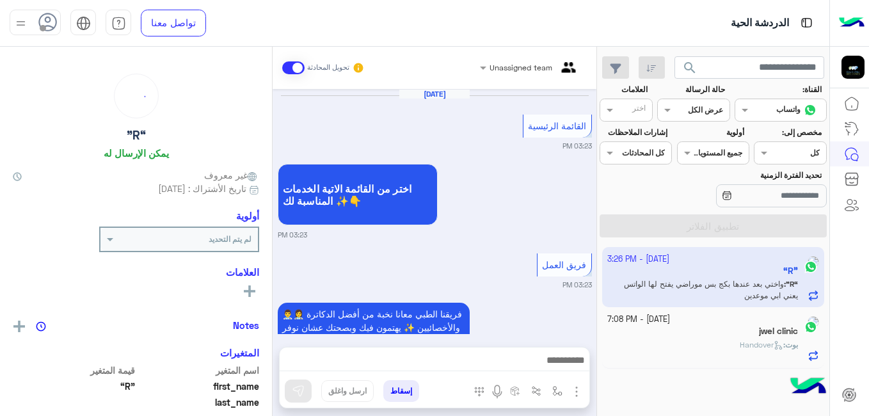
scroll to position [472, 0]
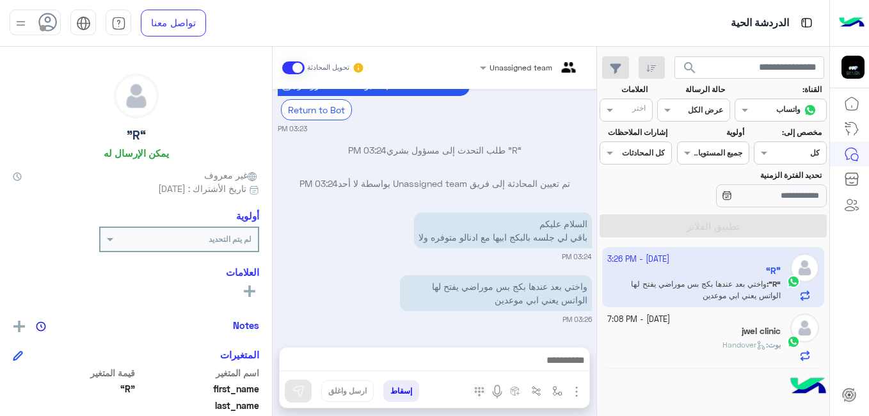
click at [672, 250] on app-inbox-user "[DATE] - 3:26 PM “R” “R” : واختي بعد عندها بكج بس موراضي يفتح لها الواتس يعني ا…" at bounding box center [713, 277] width 223 height 60
click at [293, 65] on span at bounding box center [293, 67] width 22 height 13
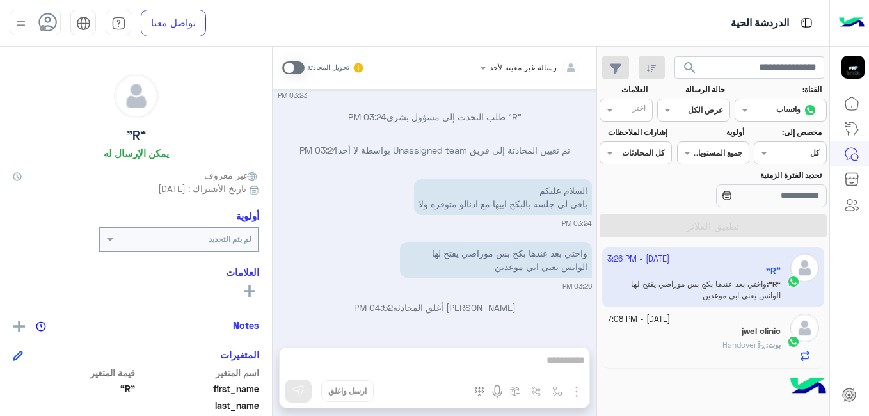
click at [430, 369] on div "رسالة غير معينة لأحد تحويل المحادثة [DATE] القائمة الرئيسية 03:23 PM اختر من ال…" at bounding box center [435, 234] width 324 height 374
click at [298, 70] on span at bounding box center [293, 67] width 22 height 13
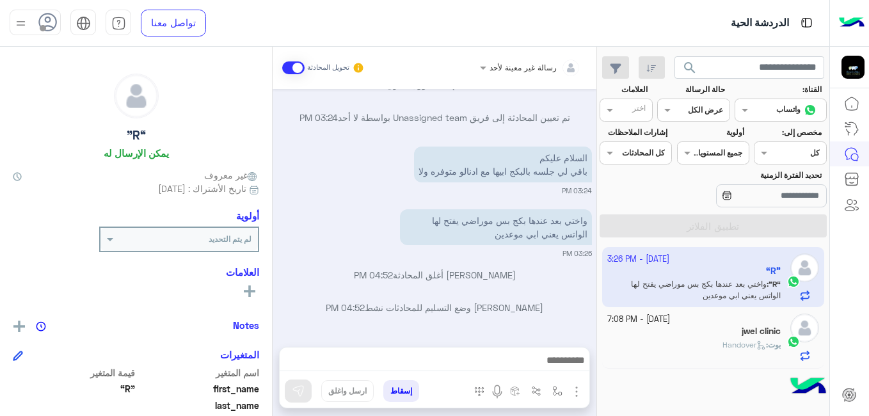
click at [471, 372] on div at bounding box center [435, 364] width 310 height 32
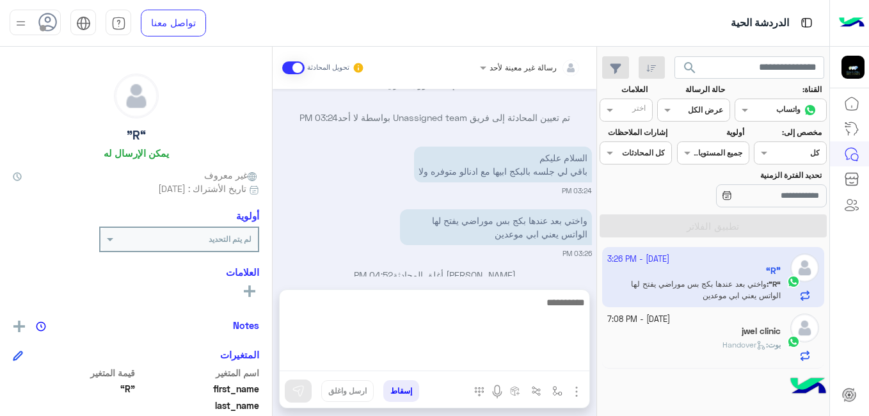
click at [475, 359] on textarea at bounding box center [435, 332] width 310 height 77
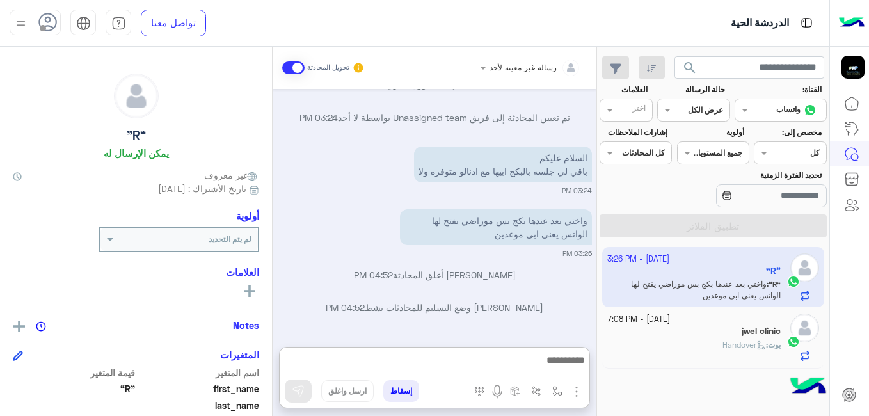
click at [794, 345] on img at bounding box center [793, 341] width 13 height 13
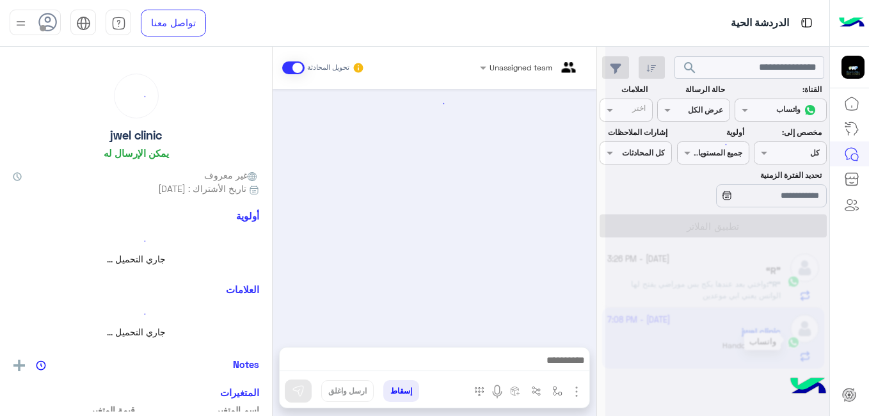
click at [799, 365] on div at bounding box center [718, 213] width 224 height 416
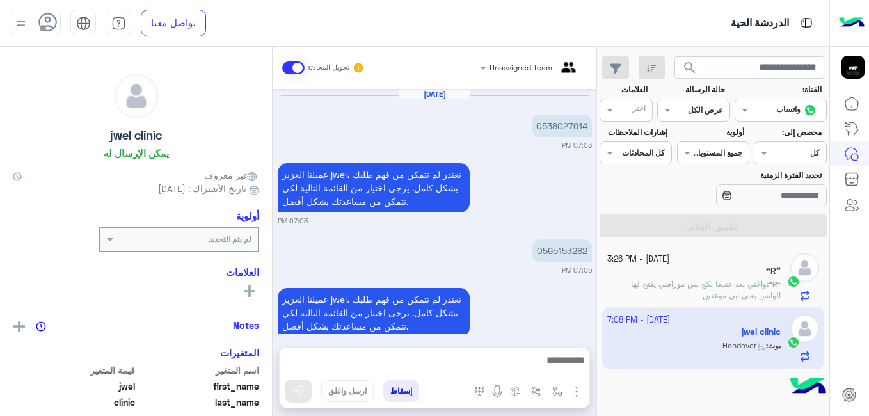
scroll to position [433, 0]
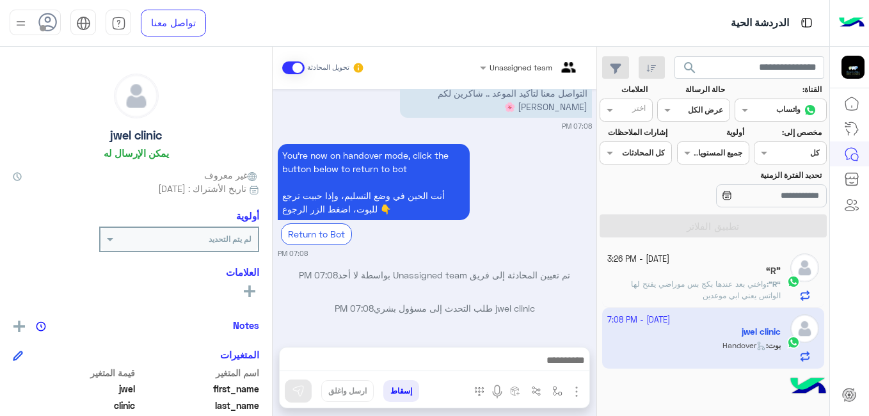
click at [753, 282] on span "واختي بعد عندها بكج بس موراضي يفتح لها الواتس يعني ابي موعدين" at bounding box center [706, 289] width 150 height 21
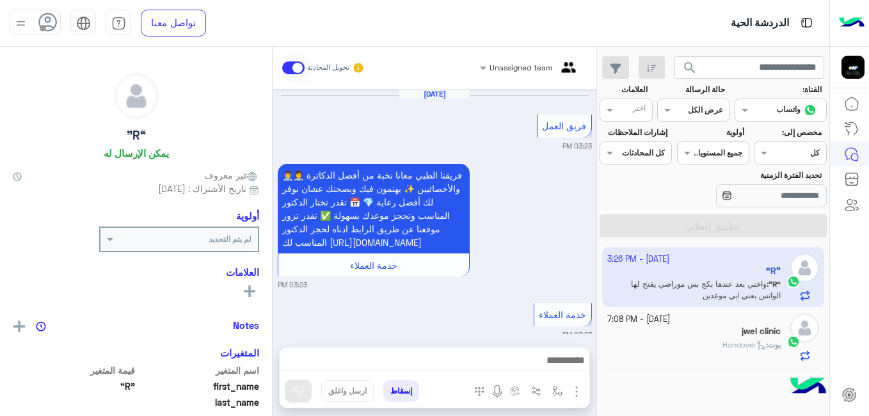
scroll to position [399, 0]
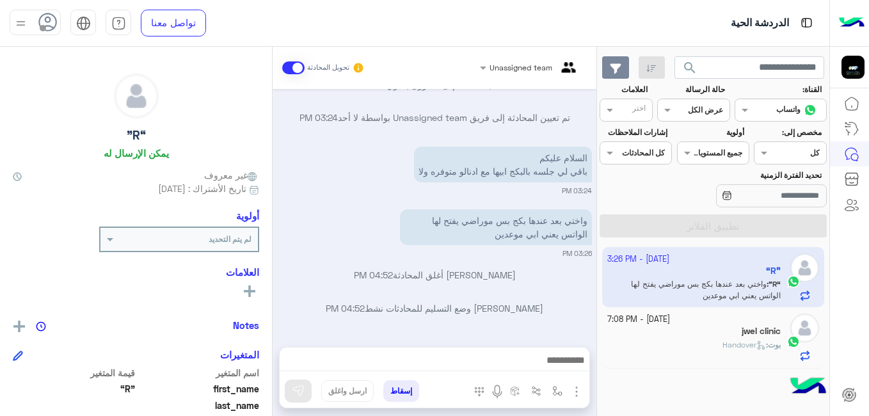
click at [614, 72] on icon "button" at bounding box center [616, 68] width 12 height 11
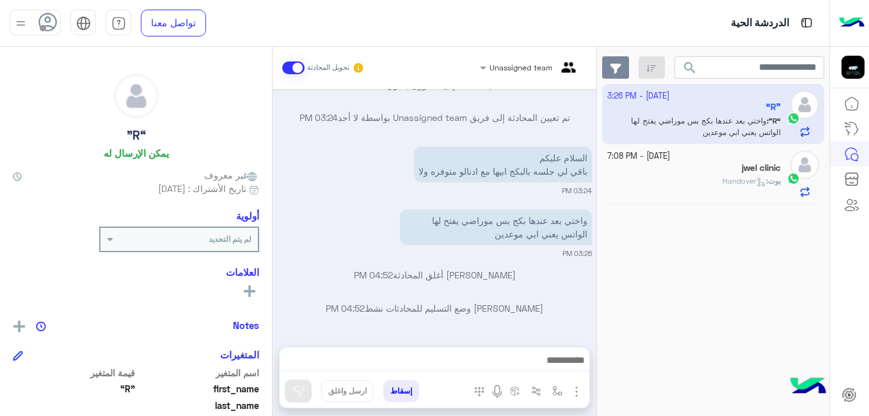
click at [616, 72] on icon "button" at bounding box center [615, 68] width 11 height 10
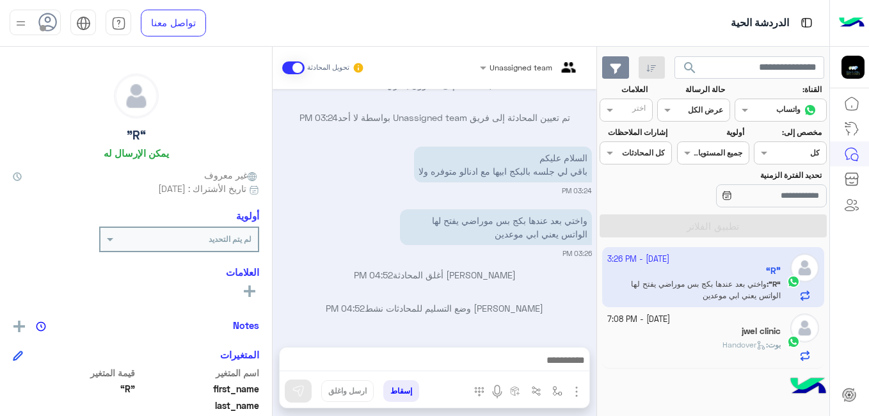
click at [616, 72] on icon "button" at bounding box center [615, 68] width 11 height 10
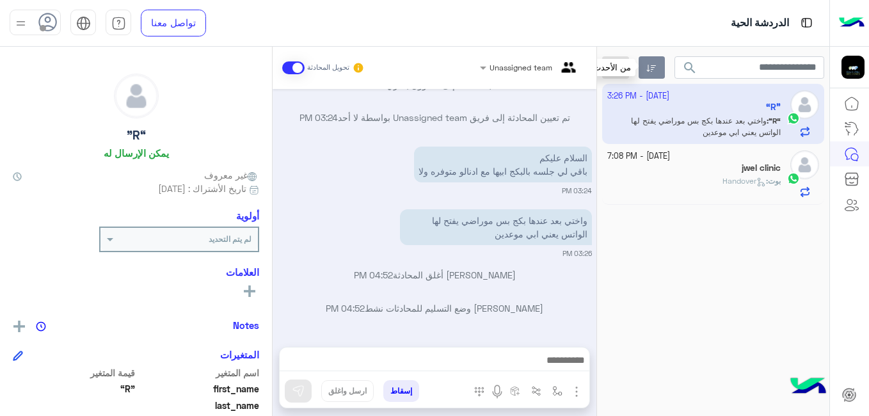
click at [650, 67] on icon "button" at bounding box center [652, 68] width 10 height 10
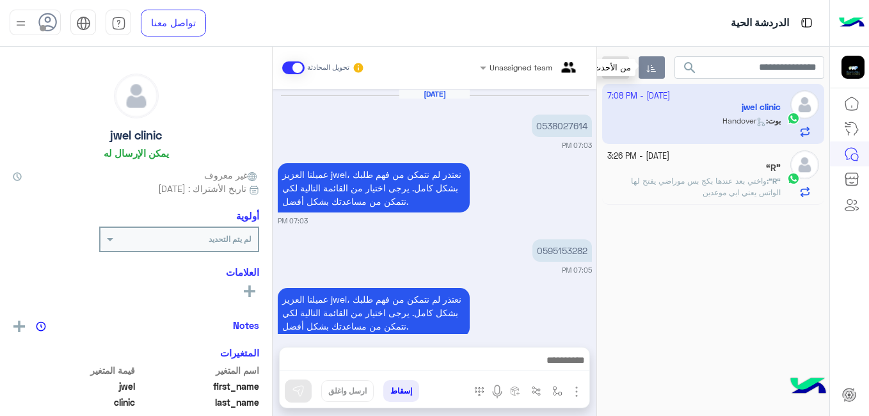
scroll to position [433, 0]
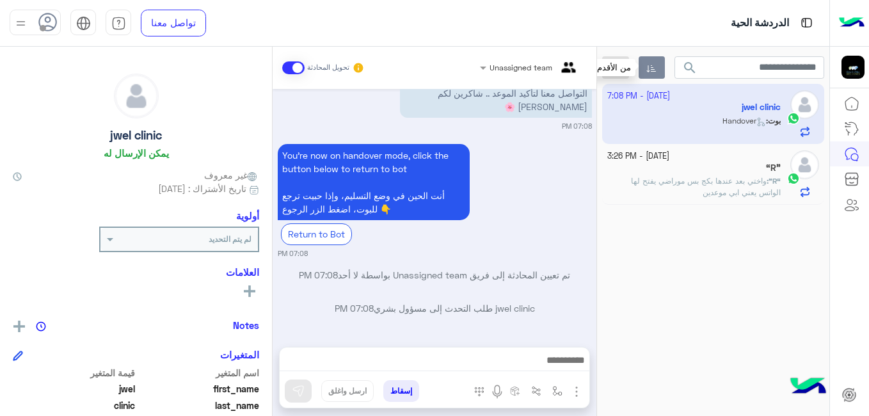
click at [647, 71] on icon "button" at bounding box center [652, 68] width 10 height 7
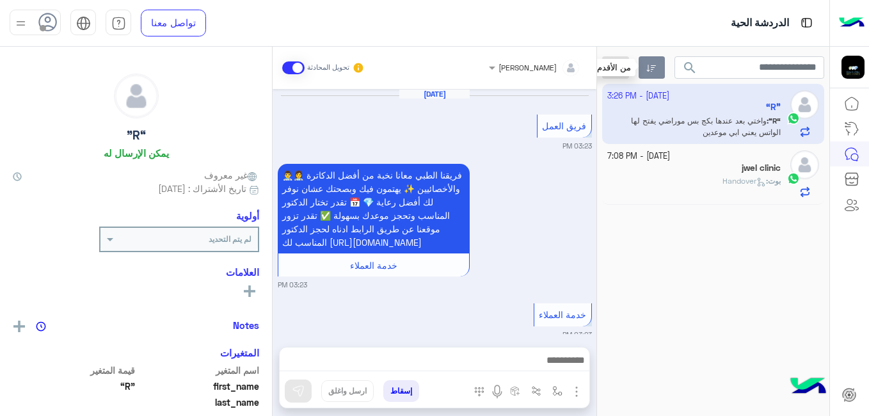
scroll to position [399, 0]
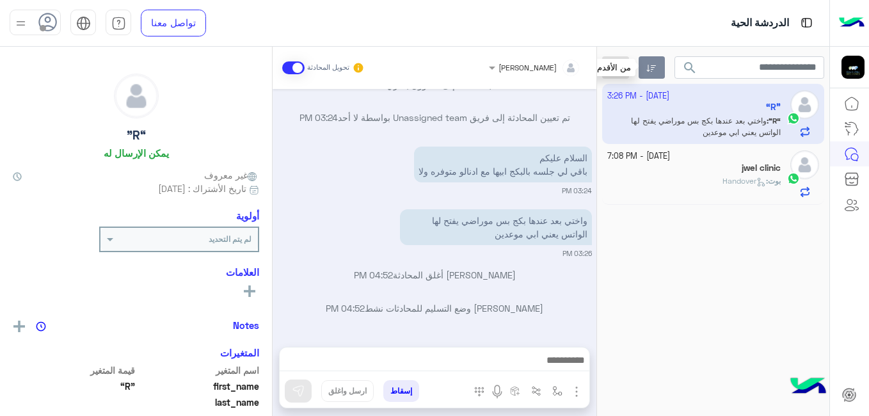
click at [648, 72] on icon "button" at bounding box center [652, 68] width 10 height 7
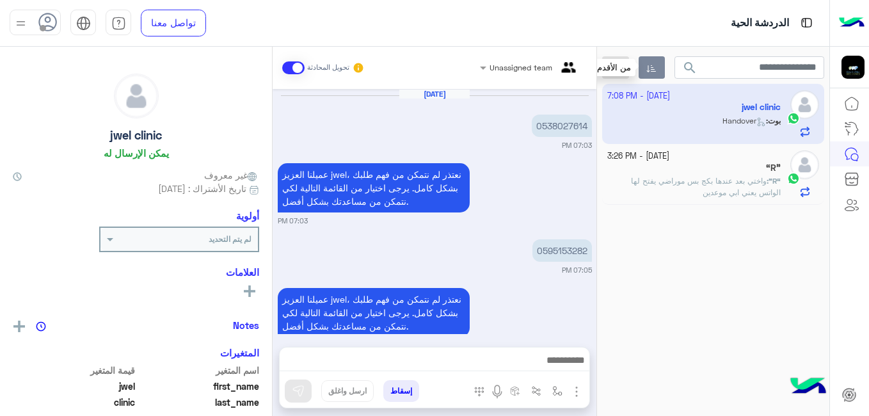
scroll to position [433, 0]
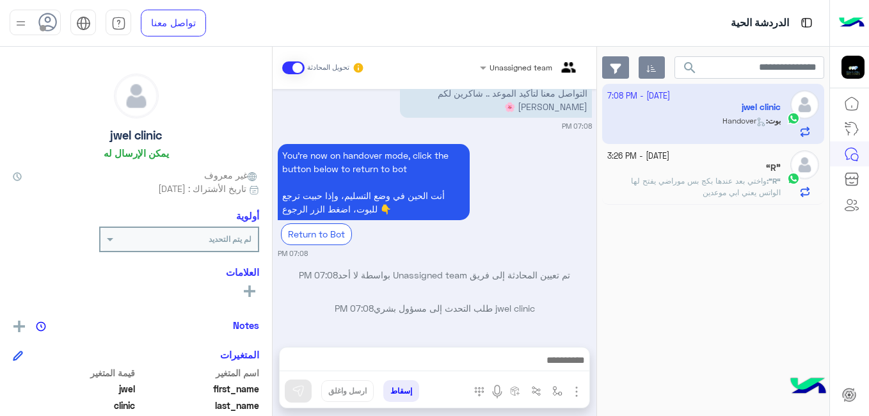
click at [620, 70] on icon "button" at bounding box center [616, 68] width 12 height 11
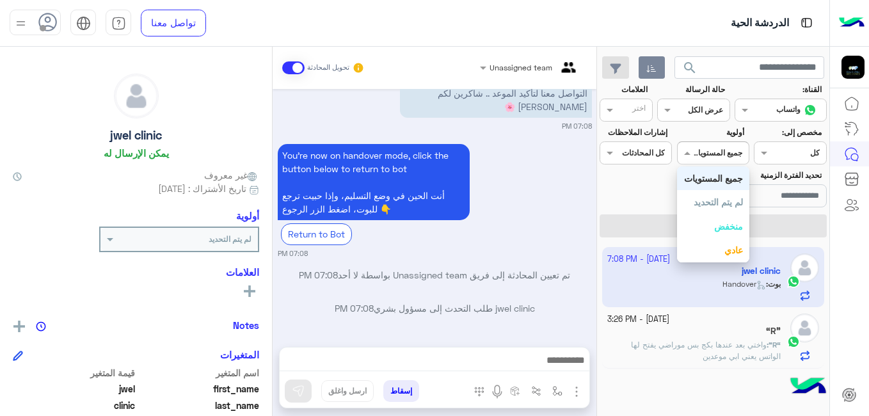
click at [691, 152] on span at bounding box center [686, 152] width 16 height 13
click at [698, 181] on b "جميع المستويات" at bounding box center [713, 178] width 59 height 11
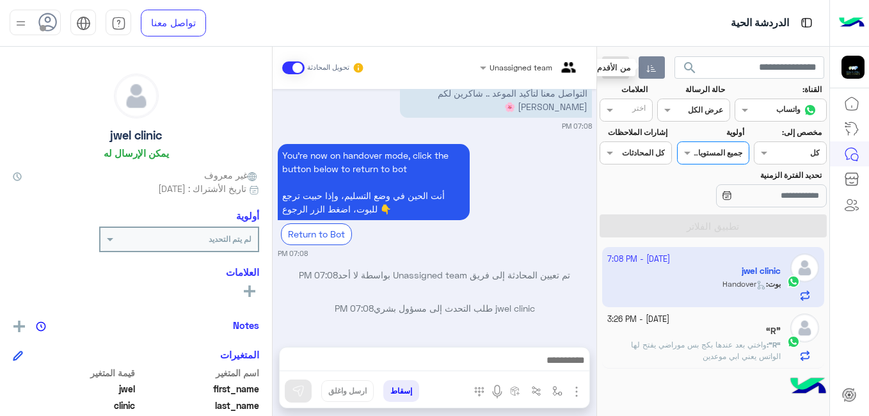
click at [648, 70] on icon "button" at bounding box center [652, 68] width 10 height 7
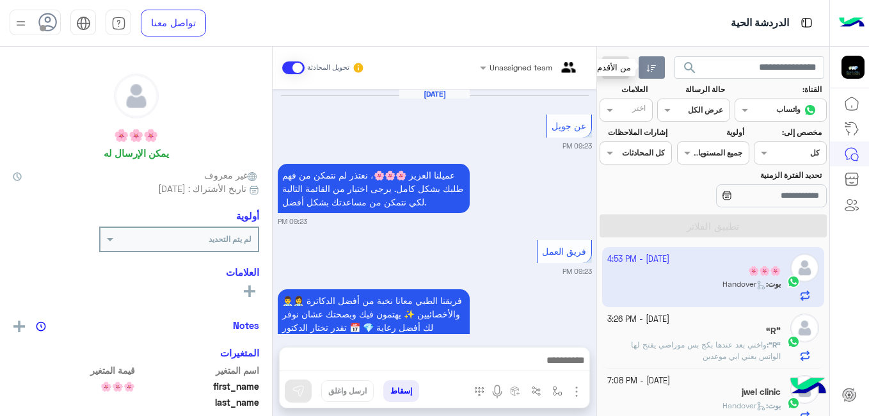
scroll to position [481, 0]
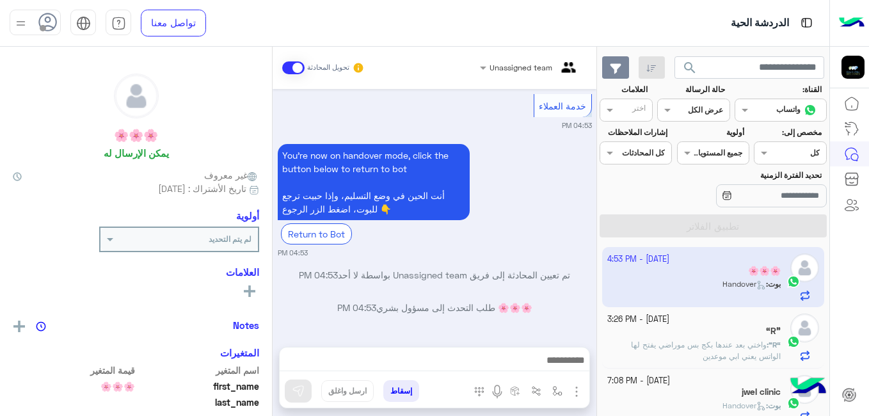
click at [625, 73] on button "button" at bounding box center [616, 67] width 28 height 23
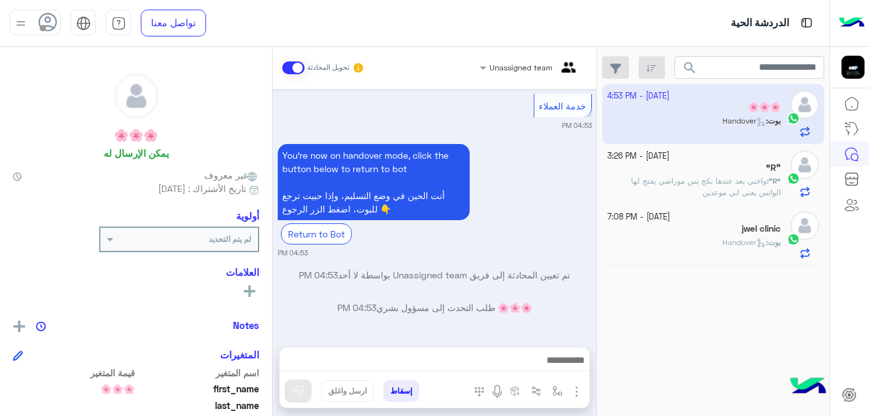
click at [711, 128] on app-inbox-user "19 September - 4:53 PM 🌸🌸🌸 بوت : Handover" at bounding box center [713, 114] width 223 height 60
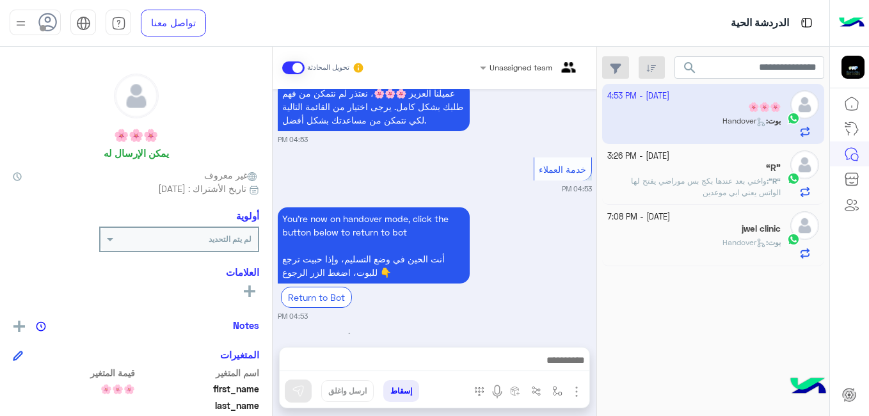
scroll to position [481, 0]
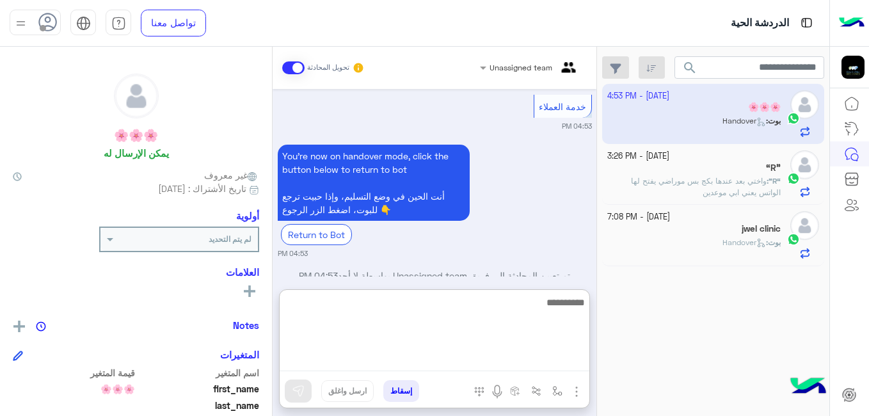
click at [418, 362] on textarea at bounding box center [435, 332] width 310 height 77
type textarea "*"
type textarea "**********"
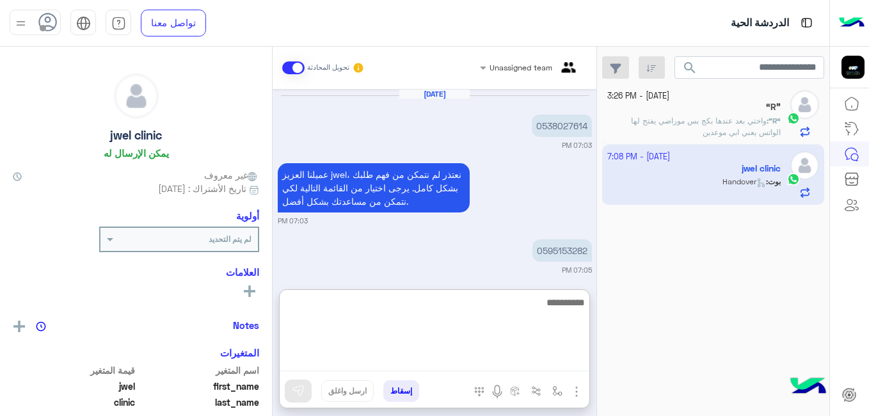
scroll to position [1136, 0]
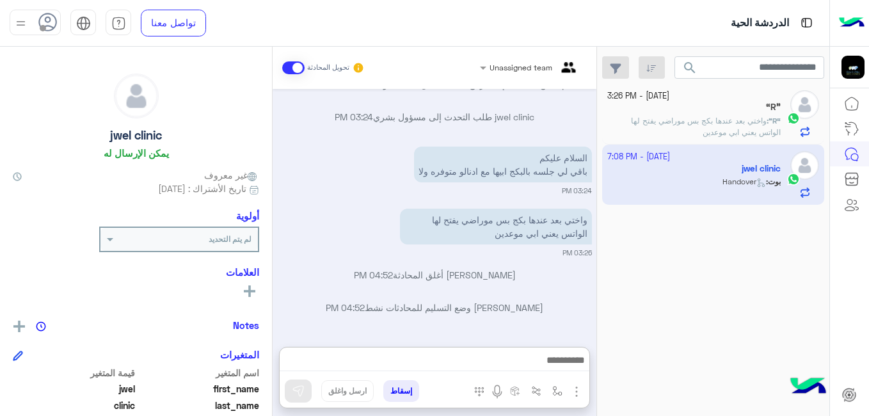
click at [693, 118] on span "واختي بعد عندها بكج بس موراضي يفتح لها الواتس يعني ابي موعدين" at bounding box center [706, 126] width 150 height 21
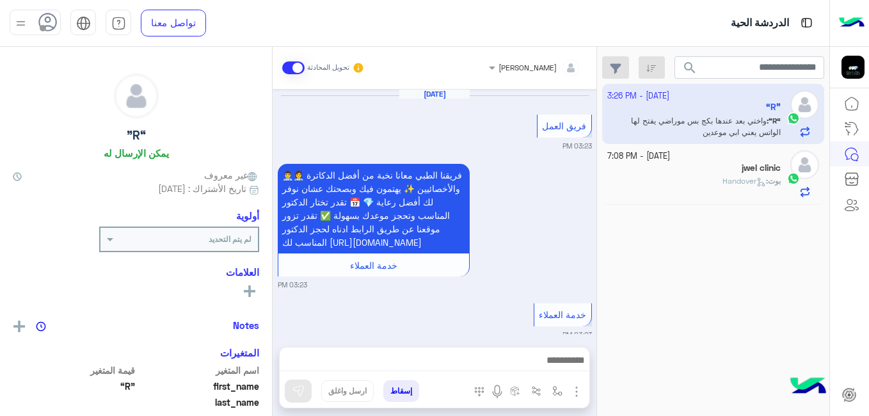
scroll to position [399, 0]
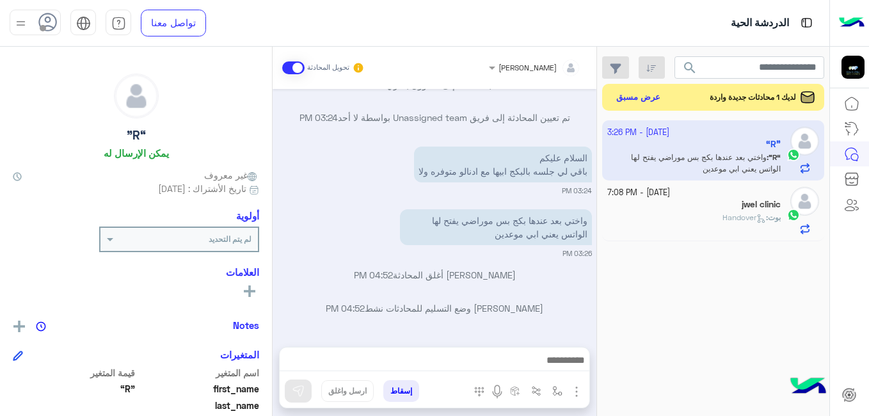
click at [656, 97] on button "عرض مسبق" at bounding box center [639, 96] width 54 height 17
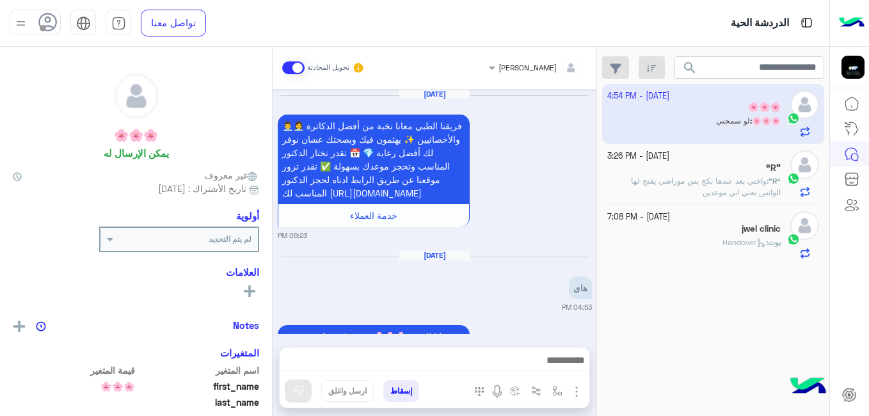
scroll to position [437, 0]
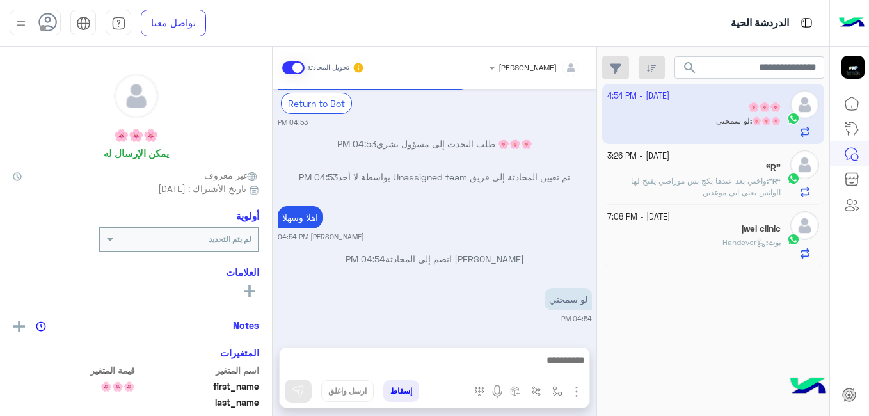
click at [668, 111] on app-inbox-user "19 September - 4:54 PM 🌸🌸🌸 🌸🌸🌸 : لو سمحتي" at bounding box center [713, 114] width 223 height 60
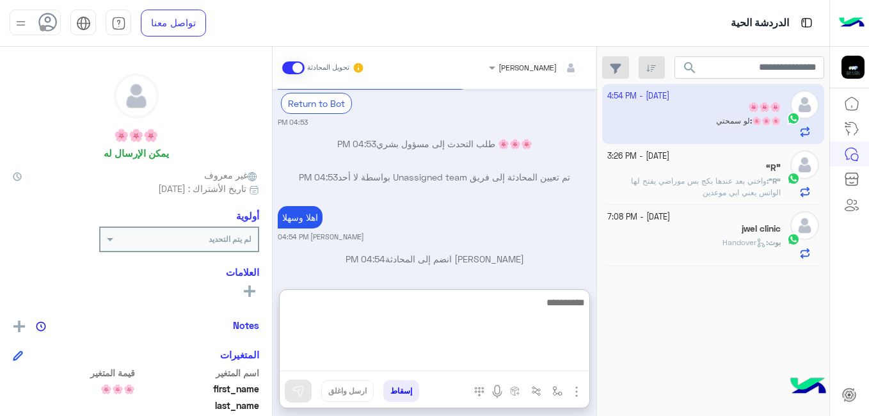
click at [527, 360] on textarea at bounding box center [435, 332] width 310 height 77
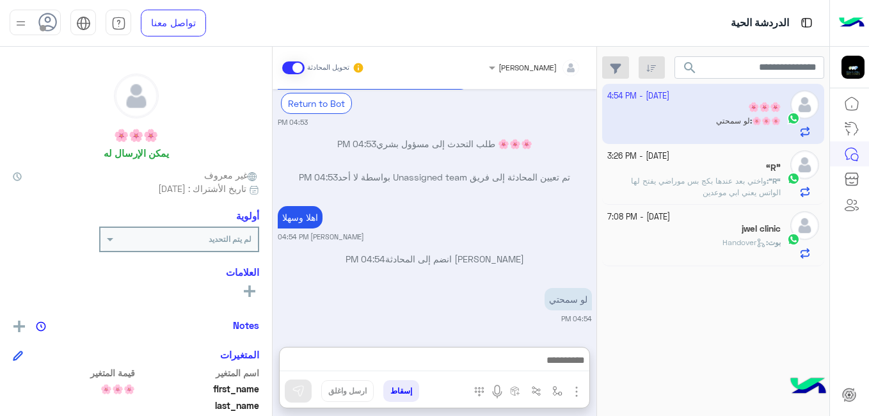
click at [686, 189] on p "“R” : واختي بعد عندها بكج بس موراضي يفتح لها الواتس يعني ابي موعدين" at bounding box center [694, 186] width 174 height 23
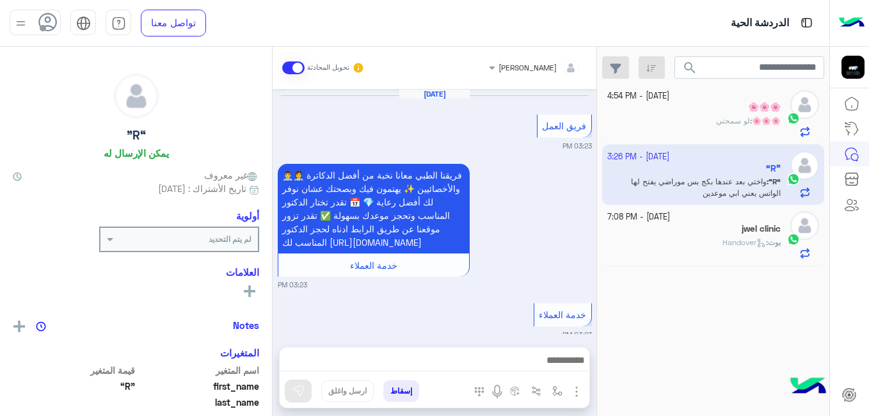
scroll to position [399, 0]
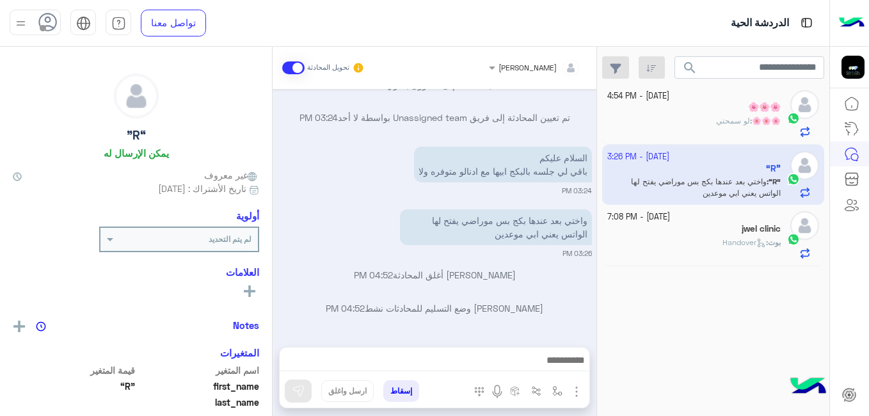
click at [532, 348] on div at bounding box center [435, 364] width 310 height 32
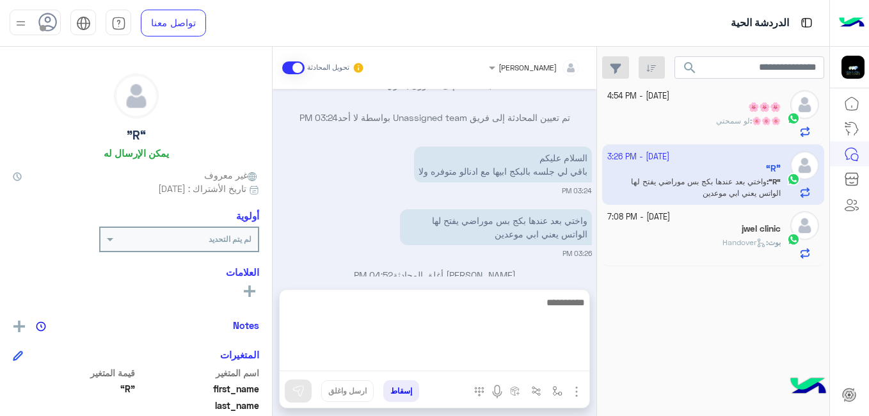
click at [532, 360] on textarea at bounding box center [435, 332] width 310 height 77
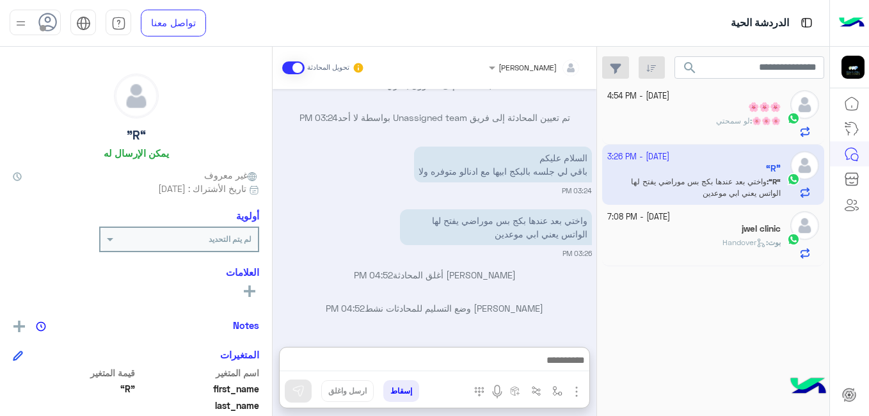
click at [689, 109] on div "🌸🌸🌸" at bounding box center [694, 108] width 174 height 13
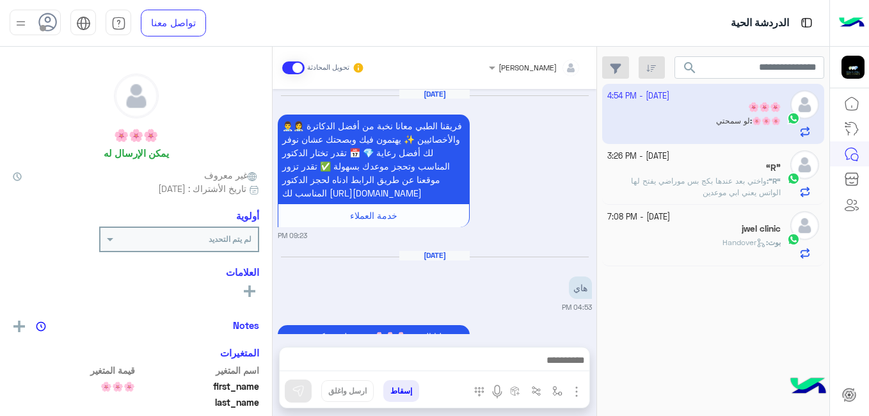
scroll to position [437, 0]
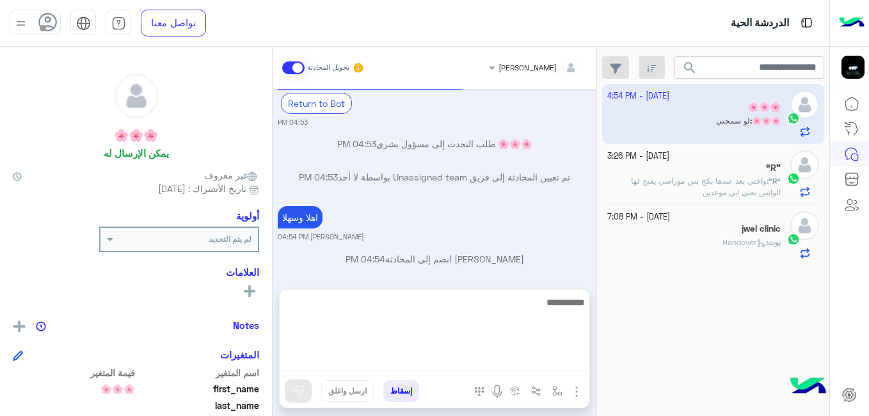
click at [485, 369] on textarea at bounding box center [435, 332] width 310 height 77
type textarea "**********"
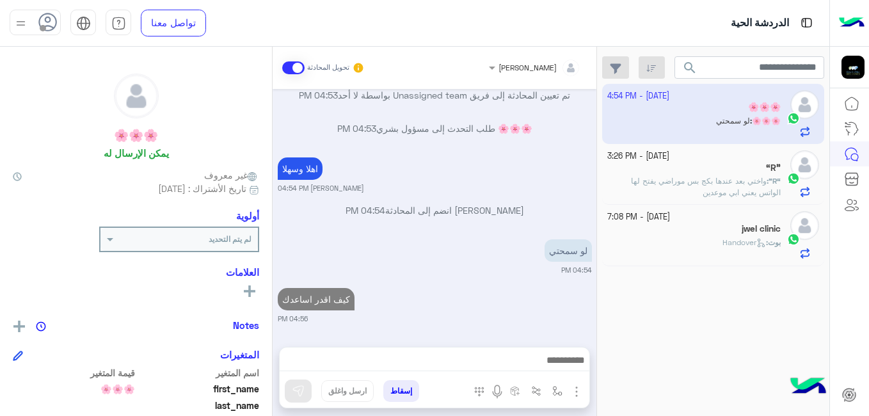
click at [744, 182] on span "واختي بعد عندها بكج بس موراضي يفتح لها الواتس يعني ابي موعدين" at bounding box center [706, 186] width 150 height 21
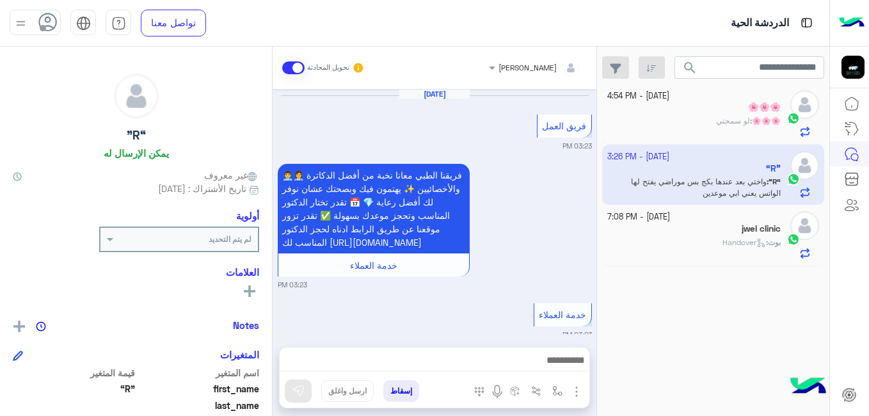
scroll to position [399, 0]
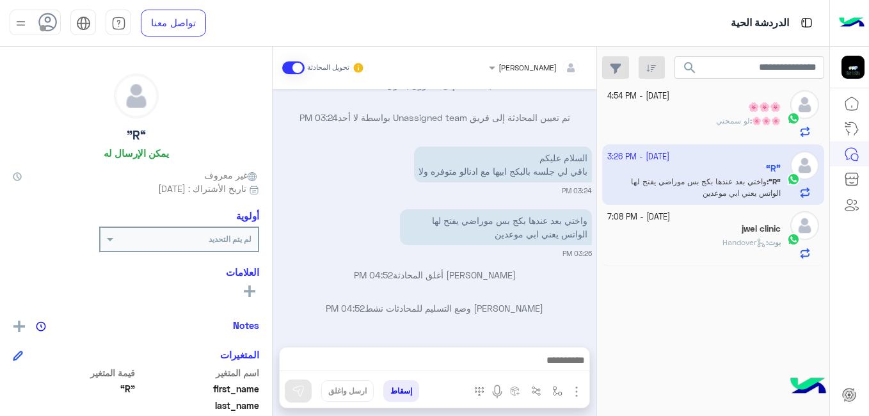
click at [730, 122] on span "لو سمحتي" at bounding box center [733, 121] width 34 height 10
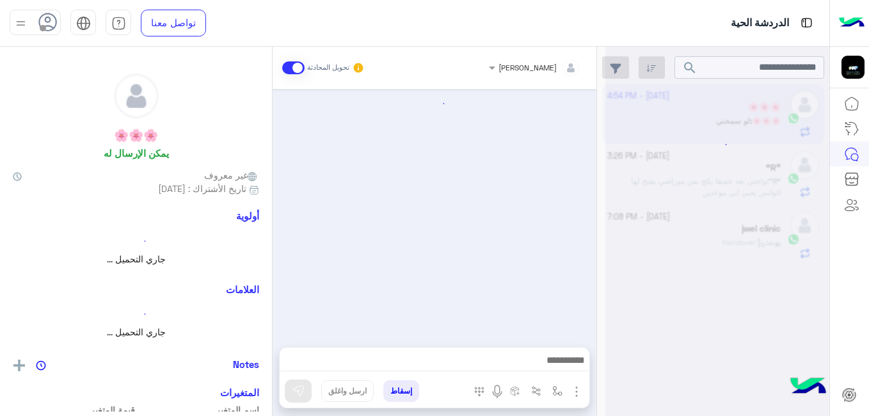
scroll to position [324, 0]
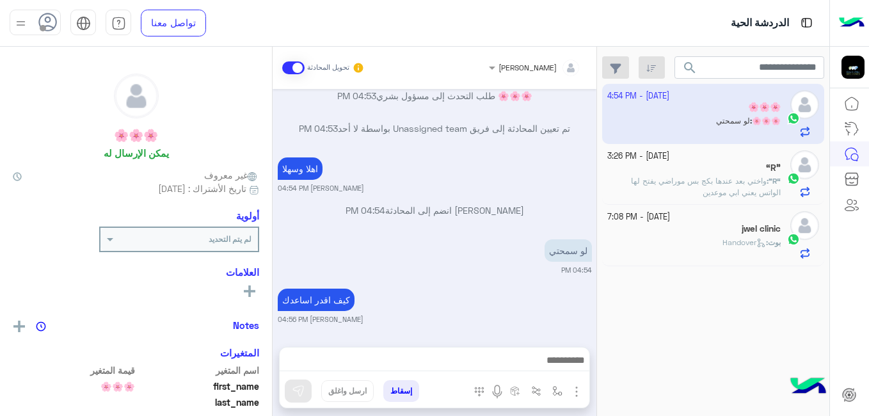
click at [753, 197] on span "واختي بعد عندها بكج بس موراضي يفتح لها الواتس يعني ابي موعدين" at bounding box center [706, 186] width 150 height 21
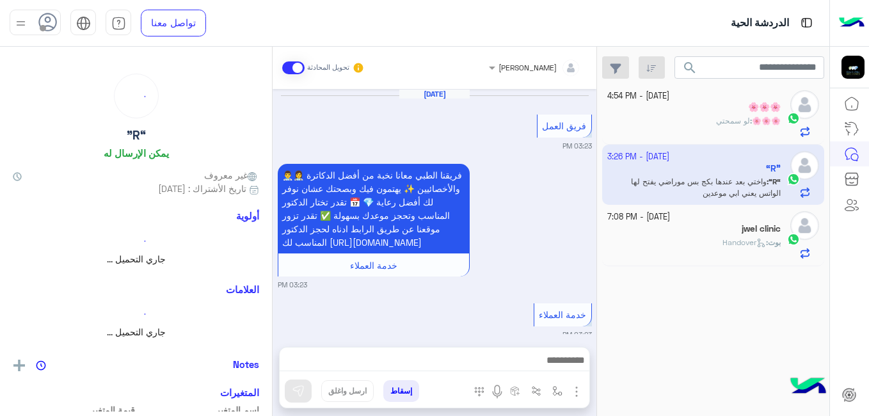
scroll to position [399, 0]
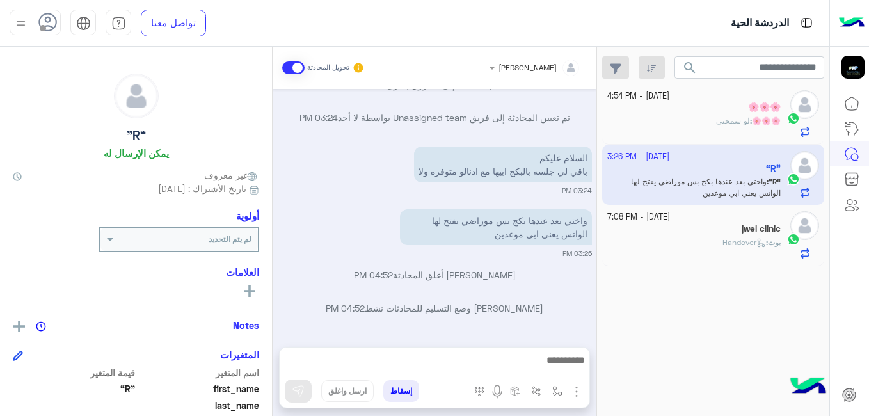
click at [746, 128] on div "🌸🌸🌸 : لو سمحتي" at bounding box center [694, 126] width 174 height 22
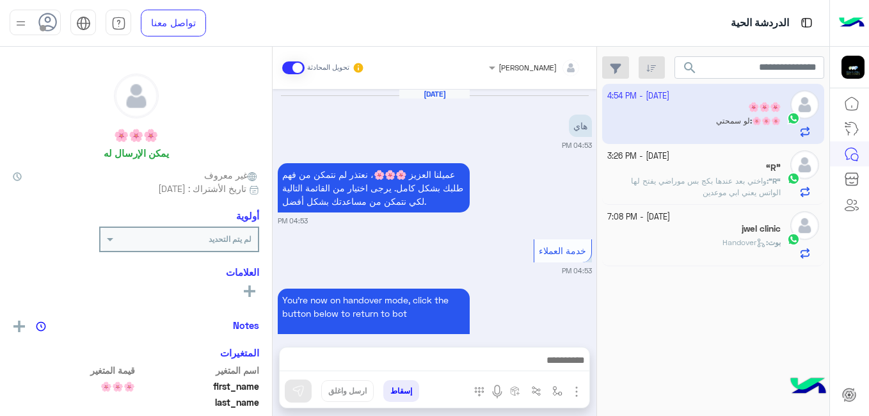
scroll to position [324, 0]
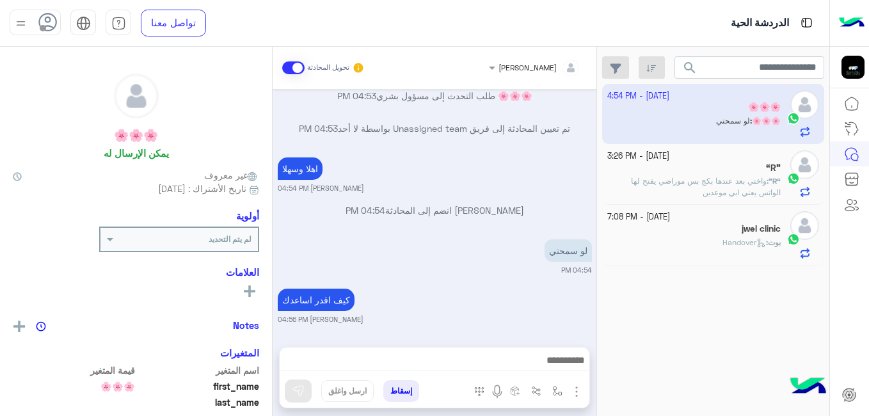
click at [801, 129] on app-inbox-user "19 September - 4:54 PM 🌸🌸🌸 🌸🌸🌸 : لو سمحتي" at bounding box center [713, 114] width 223 height 60
click at [803, 130] on app-inbox-user "19 September - 4:54 PM 🌸🌸🌸 🌸🌸🌸 : لو سمحتي" at bounding box center [713, 114] width 223 height 60
click at [804, 130] on app-inbox-user "19 September - 4:54 PM 🌸🌸🌸 🌸🌸🌸 : لو سمحتي" at bounding box center [713, 114] width 223 height 60
click at [734, 129] on app-inbox-user "19 September - 4:54 PM 🌸🌸🌸 🌸🌸🌸 : لو سمحتي" at bounding box center [713, 114] width 223 height 60
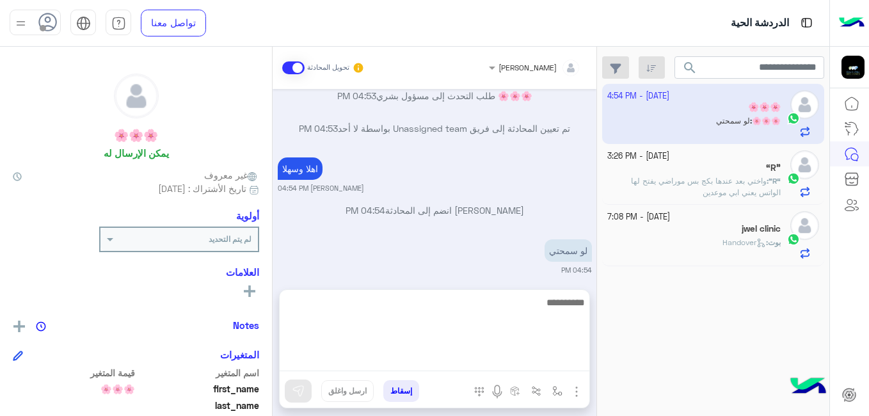
click at [426, 365] on textarea at bounding box center [435, 332] width 310 height 77
click at [420, 349] on textarea at bounding box center [435, 332] width 310 height 77
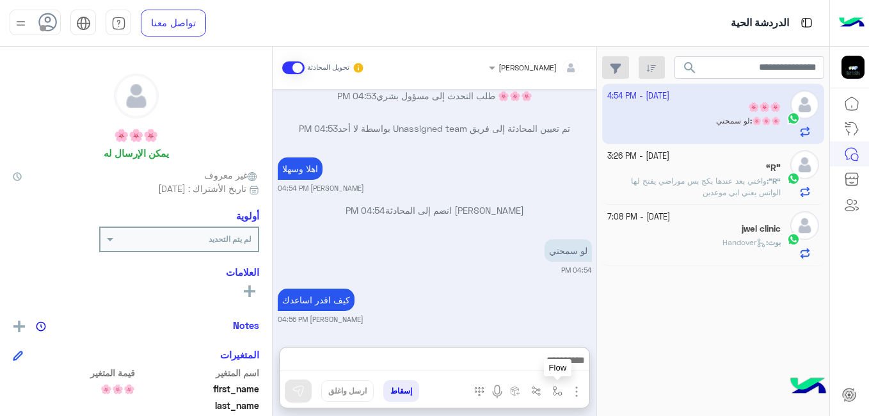
click at [552, 393] on img "button" at bounding box center [557, 391] width 10 height 10
click at [575, 392] on img "button" at bounding box center [576, 391] width 15 height 15
click at [553, 362] on span "الصور" at bounding box center [552, 364] width 24 height 15
click at [711, 172] on div "“R”" at bounding box center [694, 169] width 174 height 13
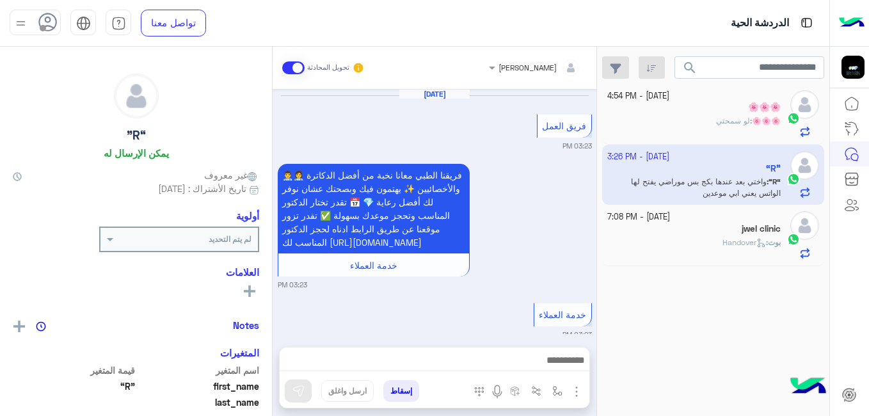
scroll to position [399, 0]
